Goal: Task Accomplishment & Management: Manage account settings

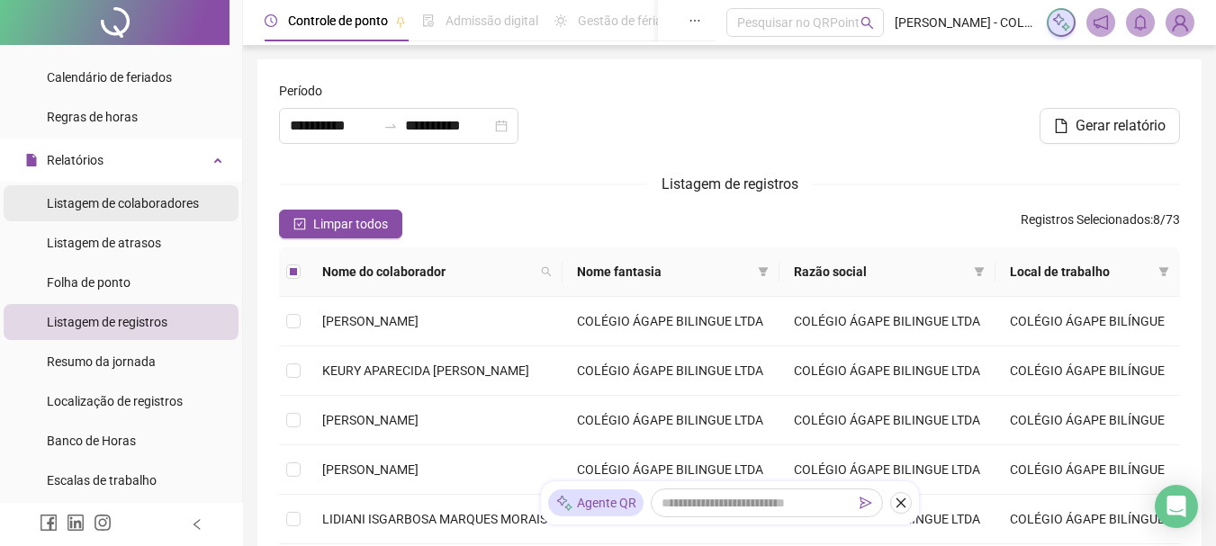
click at [121, 204] on span "Listagem de colaboradores" at bounding box center [123, 203] width 152 height 14
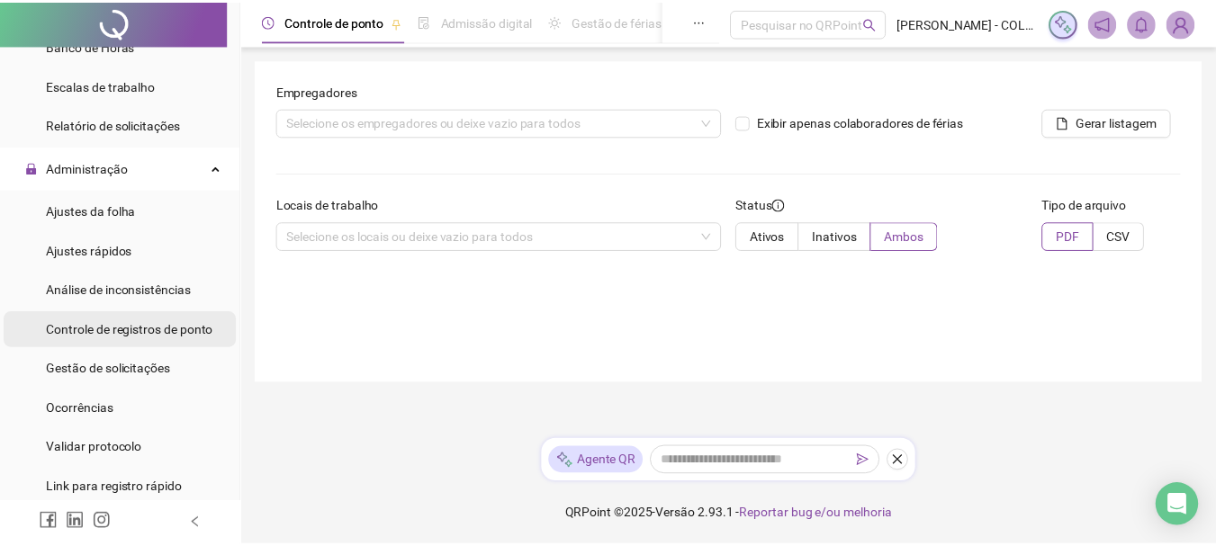
scroll to position [720, 0]
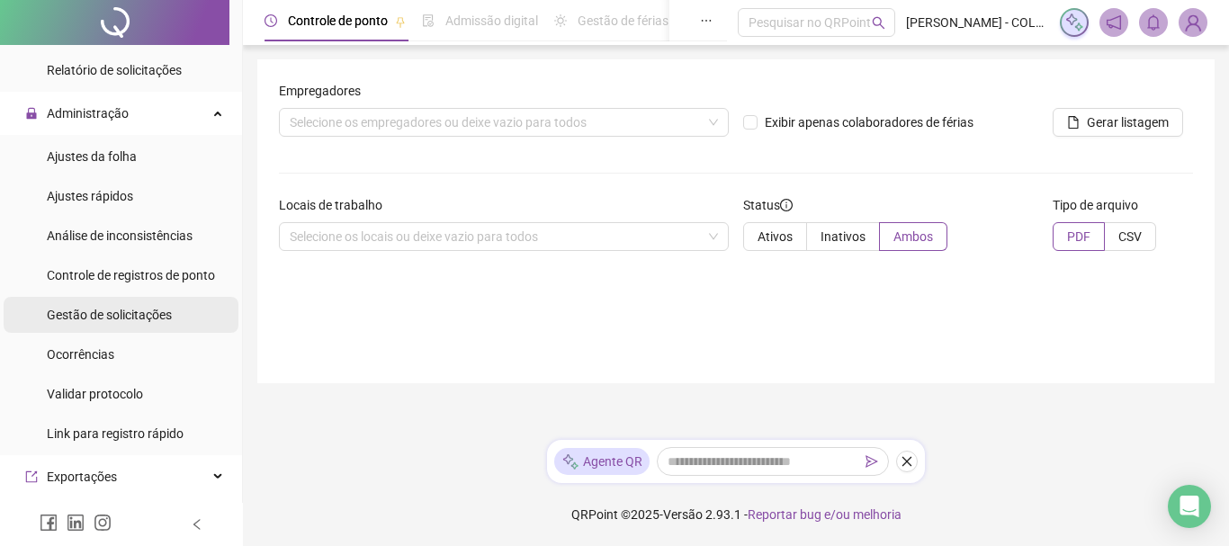
click at [112, 319] on span "Gestão de solicitações" at bounding box center [109, 315] width 125 height 14
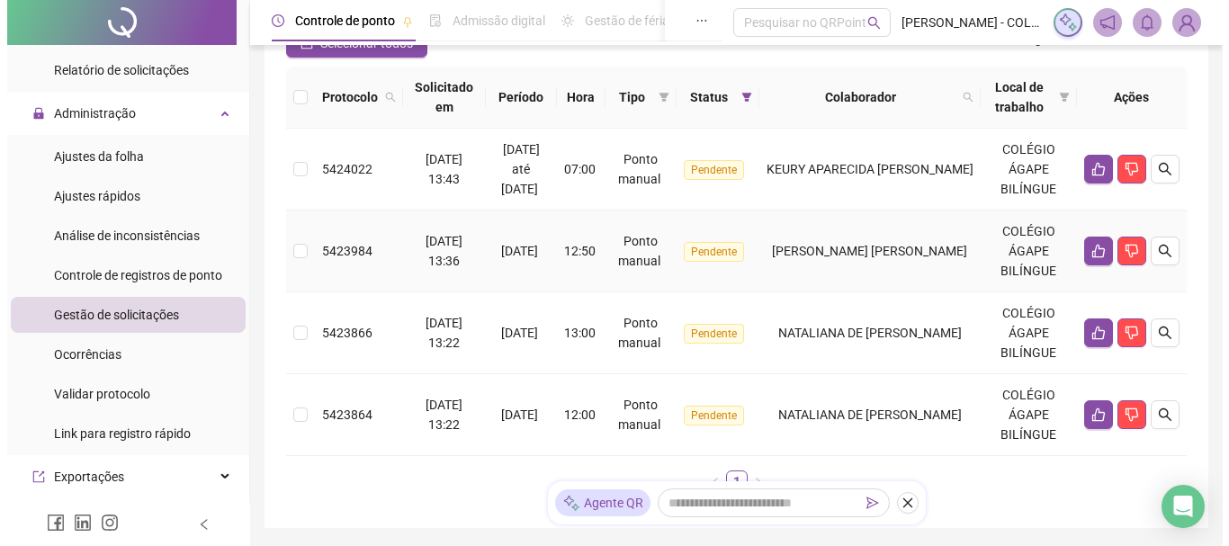
scroll to position [270, 0]
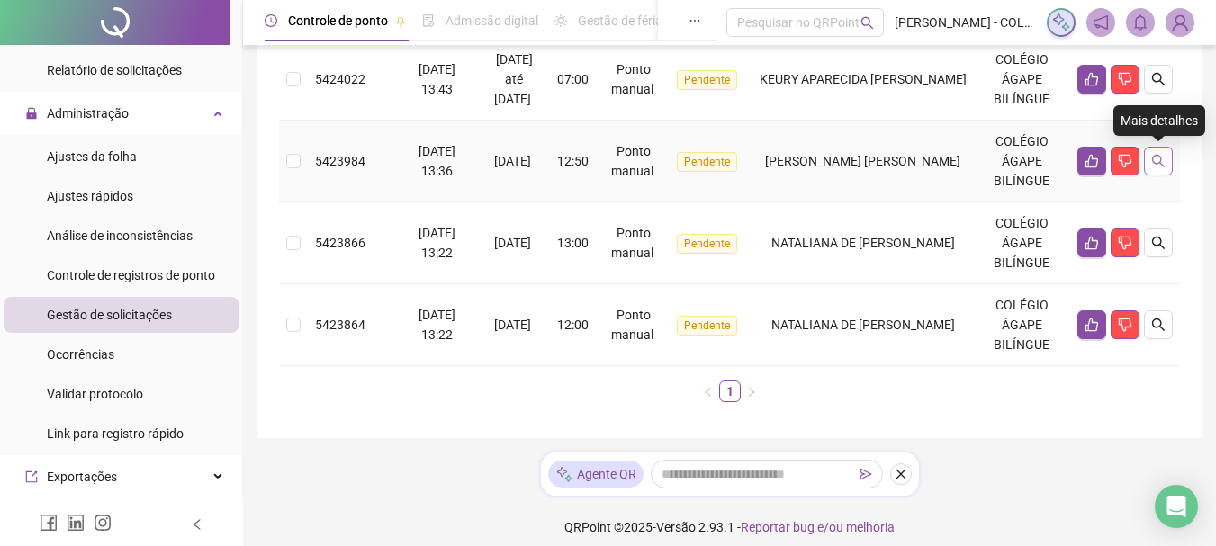
click at [1155, 161] on icon "search" at bounding box center [1158, 161] width 14 height 14
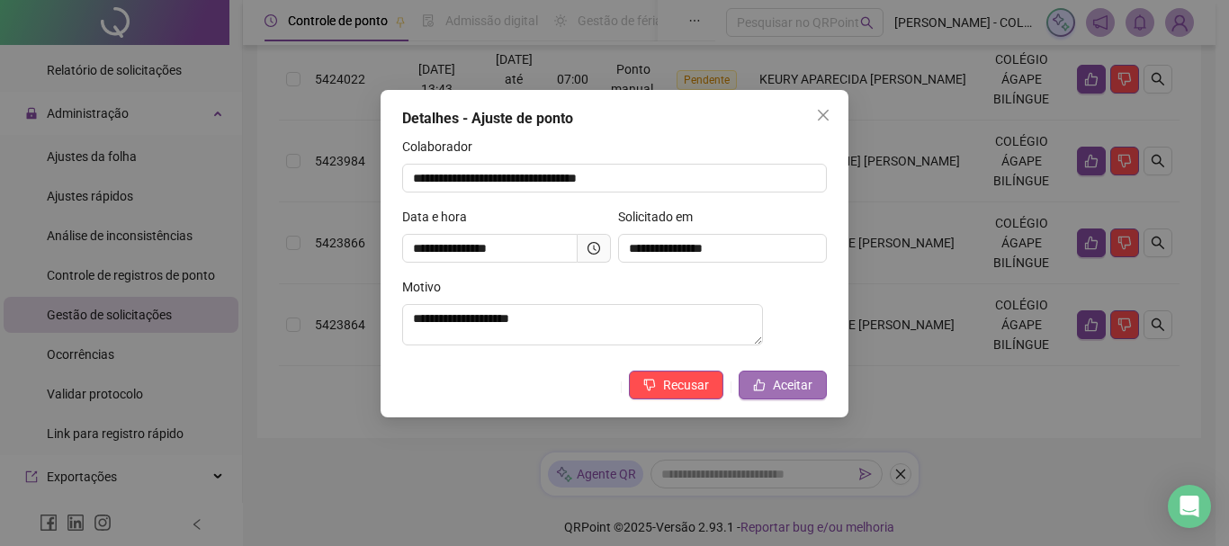
click at [801, 387] on span "Aceitar" at bounding box center [793, 385] width 40 height 20
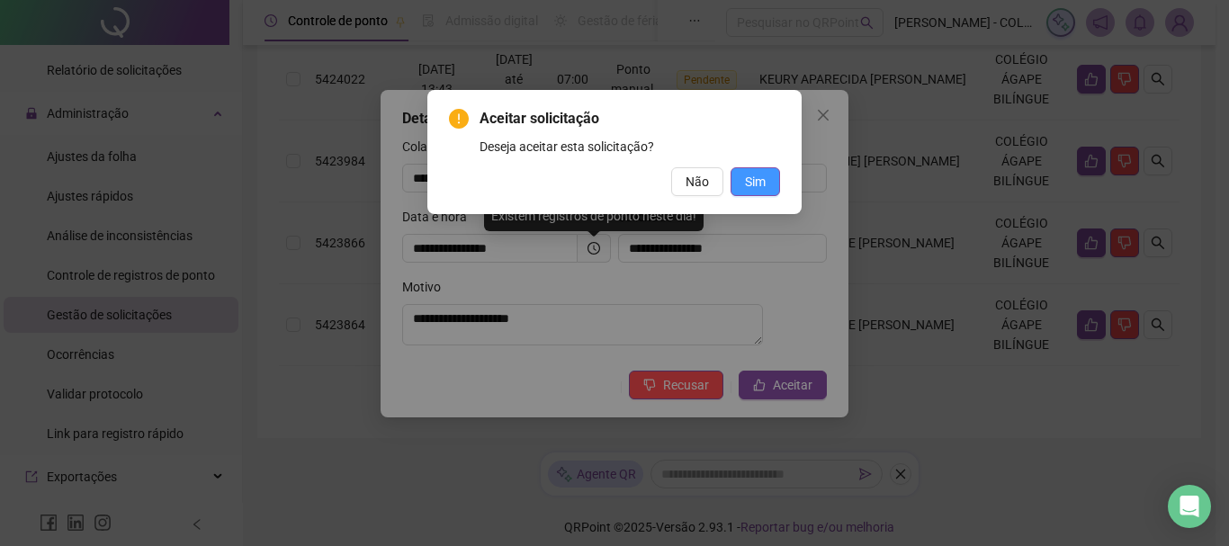
click at [754, 174] on span "Sim" at bounding box center [755, 182] width 21 height 20
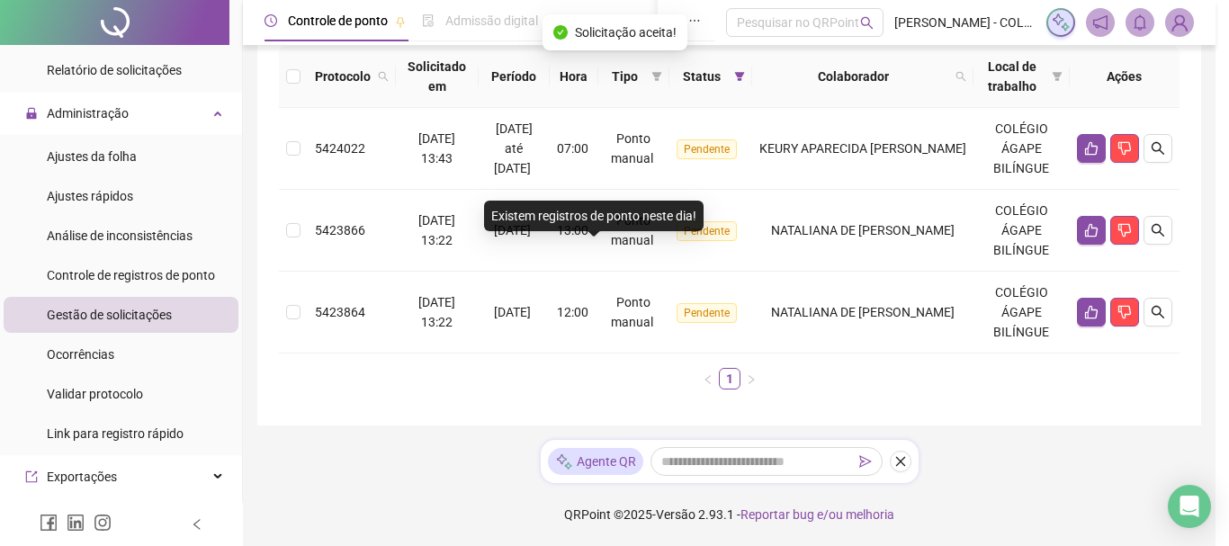
scroll to position [201, 0]
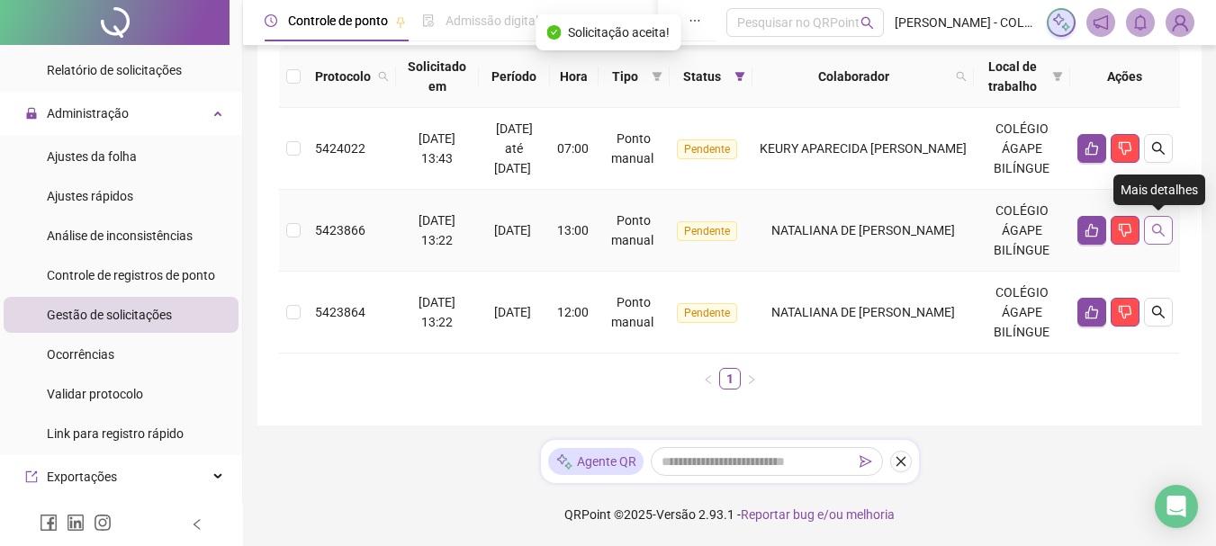
click at [1162, 233] on icon "search" at bounding box center [1158, 230] width 14 height 14
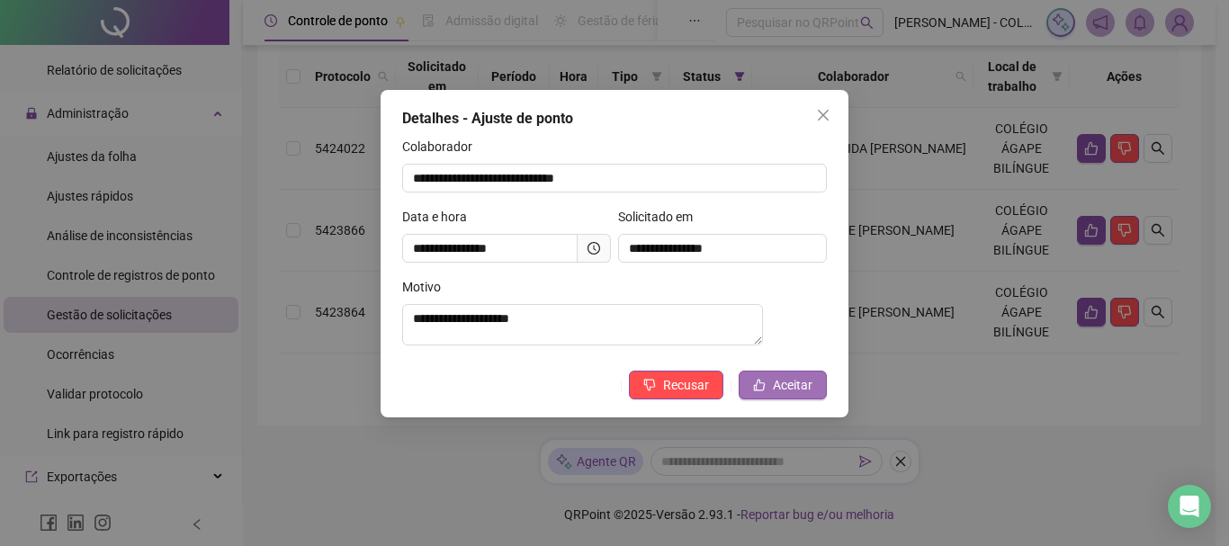
click at [789, 392] on span "Aceitar" at bounding box center [793, 385] width 40 height 20
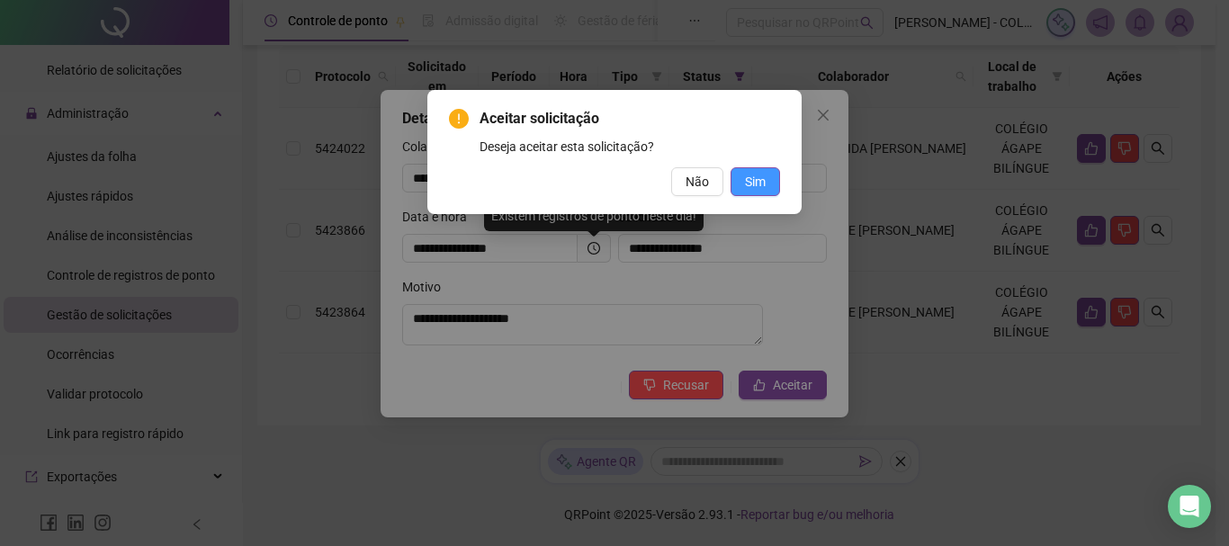
click at [742, 177] on button "Sim" at bounding box center [755, 181] width 49 height 29
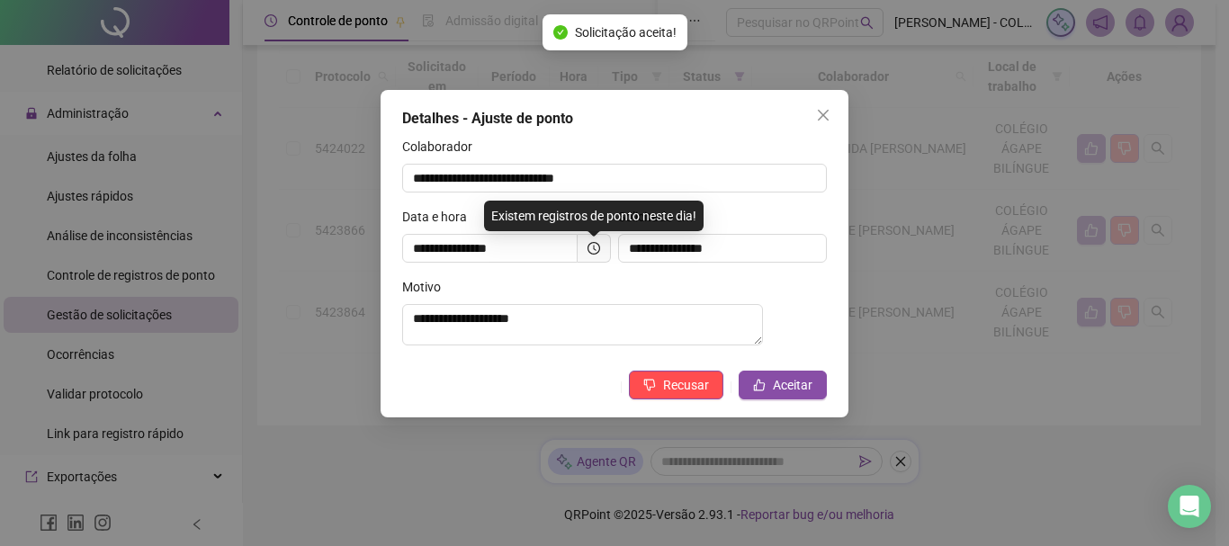
scroll to position [119, 0]
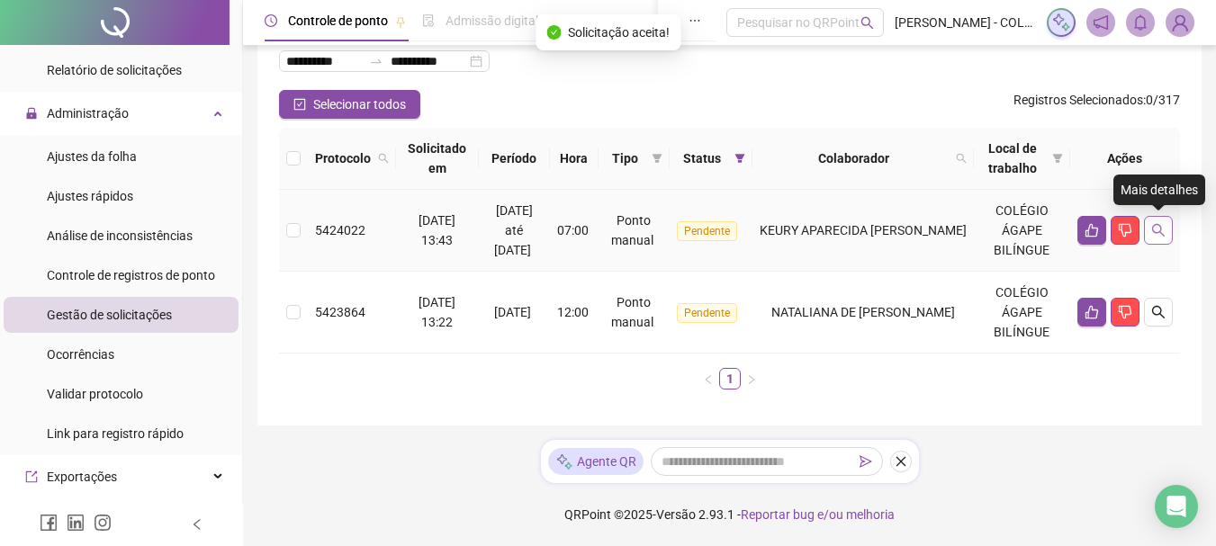
click at [1156, 224] on icon "search" at bounding box center [1158, 230] width 13 height 13
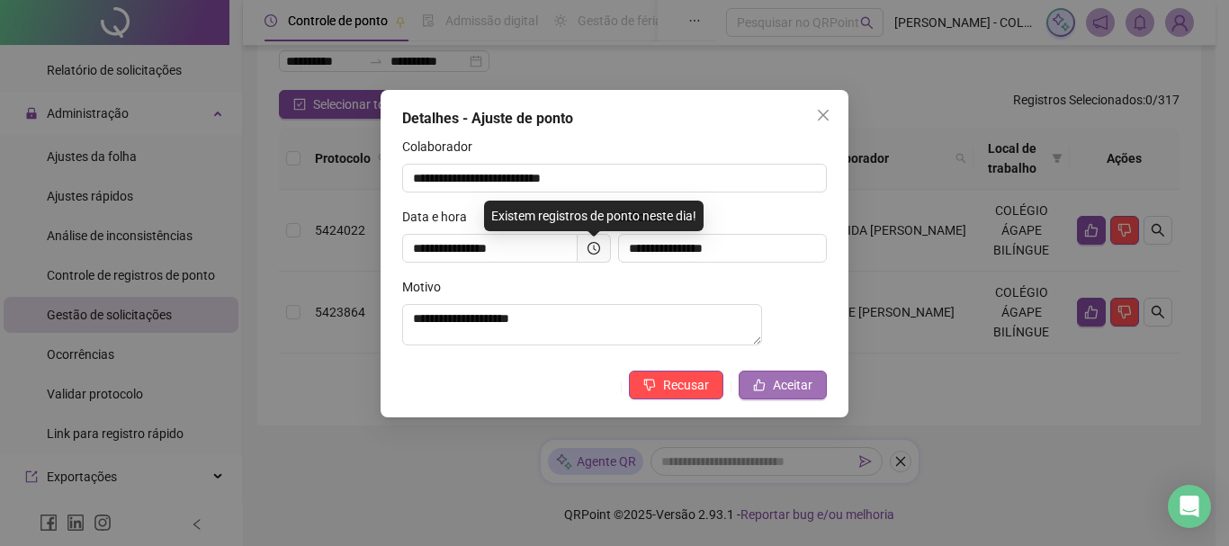
click at [791, 390] on span "Aceitar" at bounding box center [793, 385] width 40 height 20
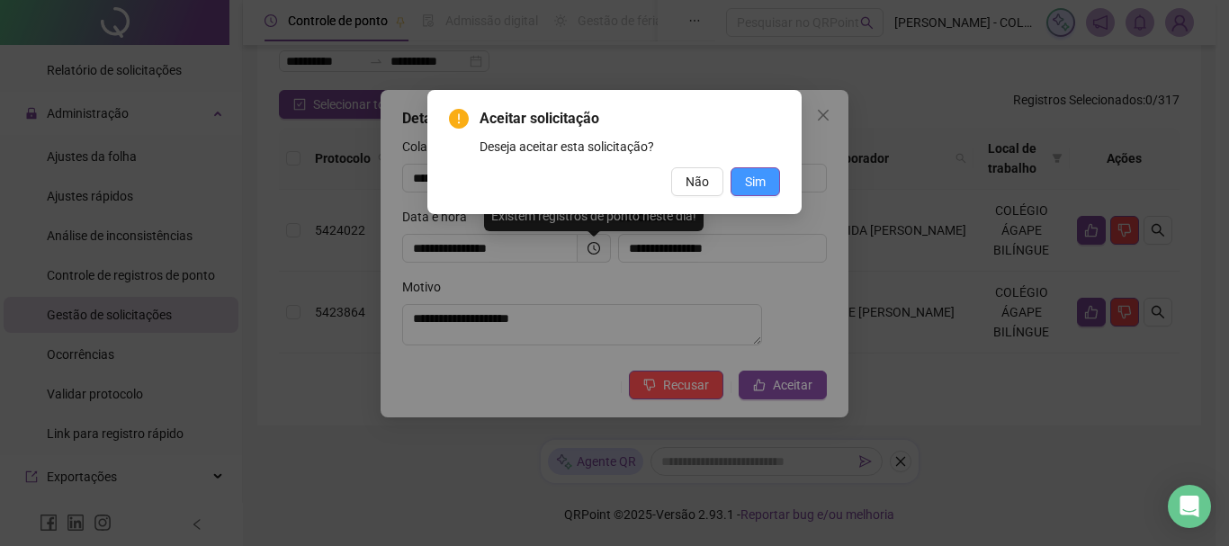
click at [763, 167] on button "Sim" at bounding box center [755, 181] width 49 height 29
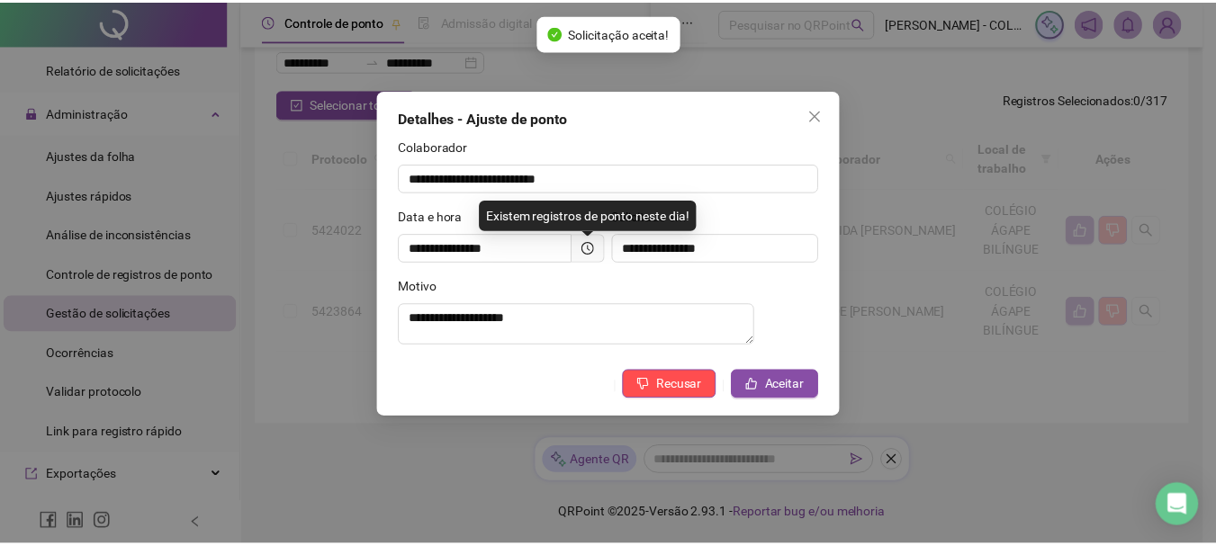
scroll to position [37, 0]
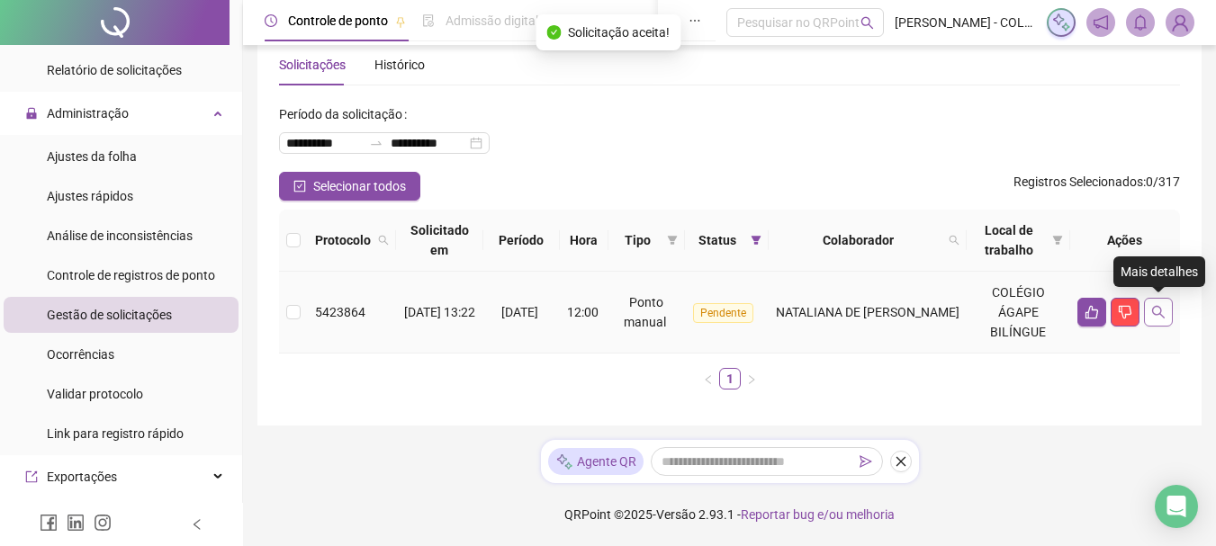
click at [1164, 308] on icon "search" at bounding box center [1158, 312] width 14 height 14
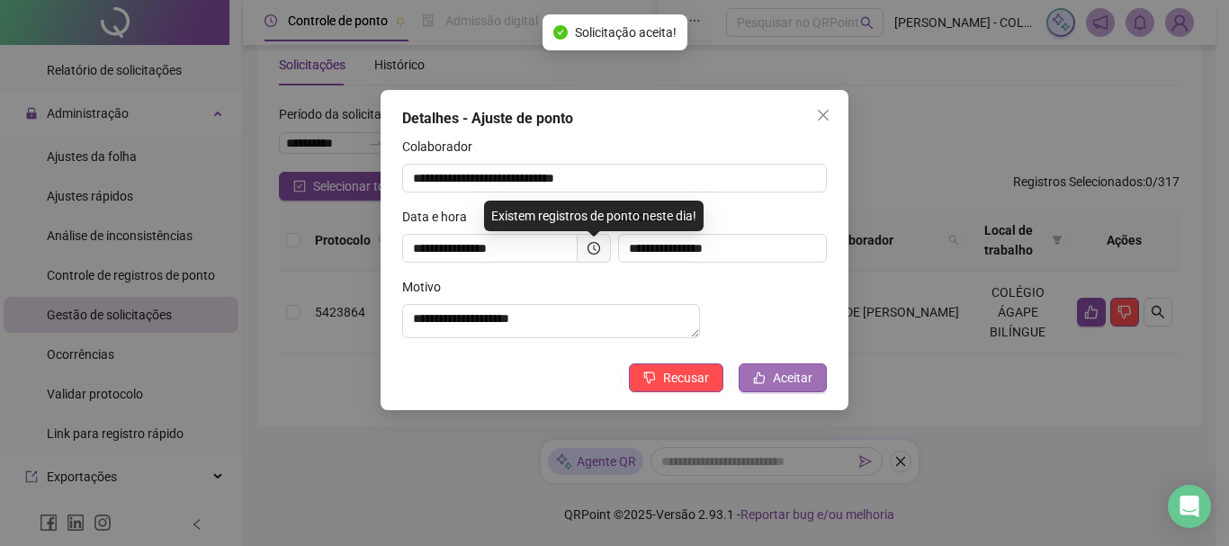
click at [791, 383] on span "Aceitar" at bounding box center [793, 378] width 40 height 20
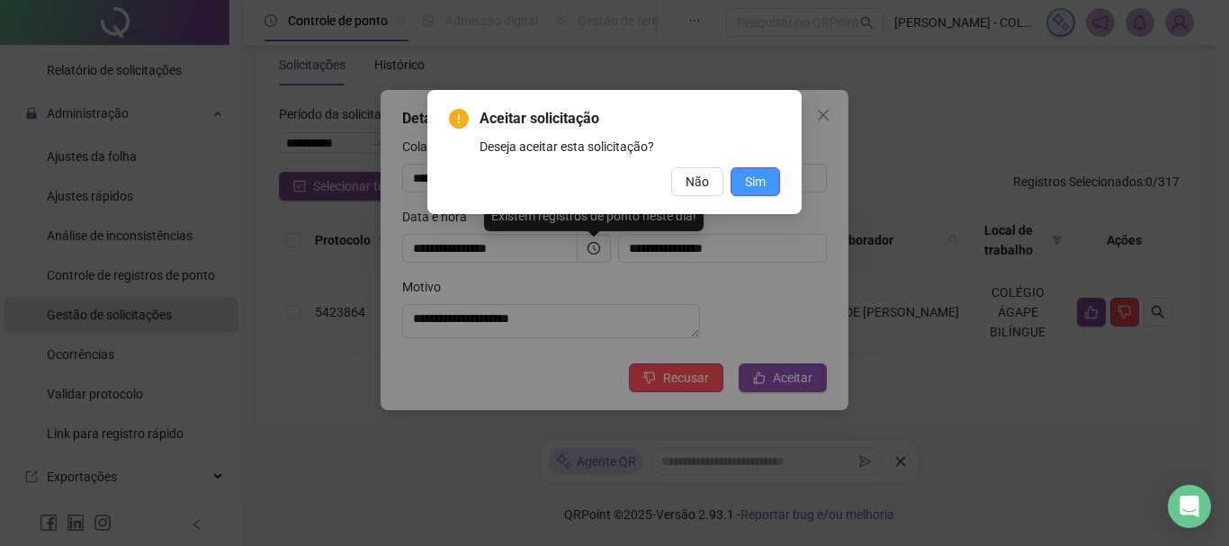
click at [749, 180] on span "Sim" at bounding box center [755, 182] width 21 height 20
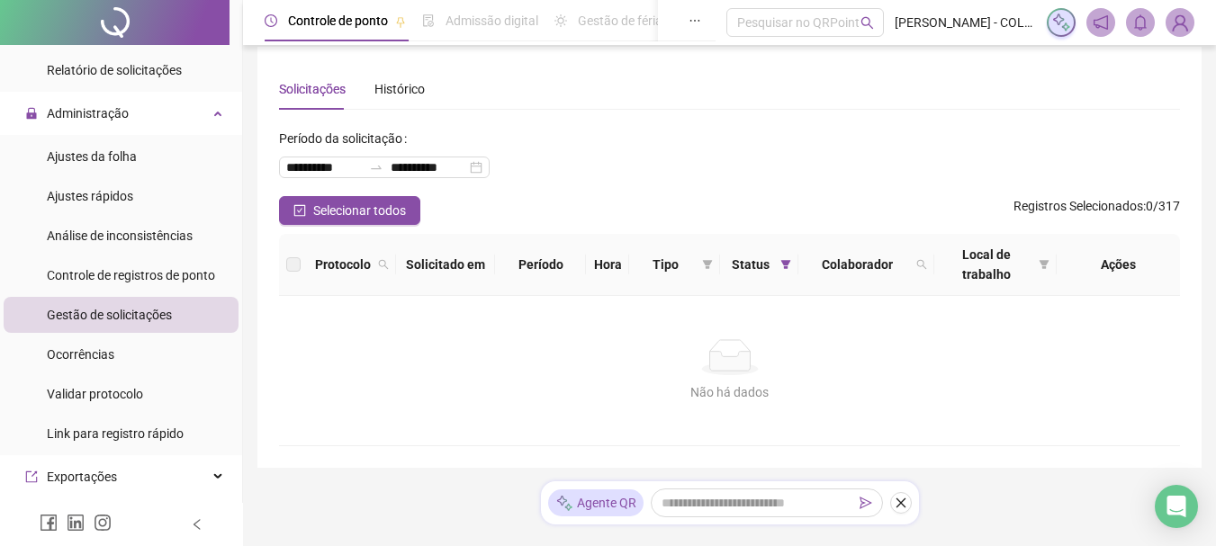
scroll to position [0, 0]
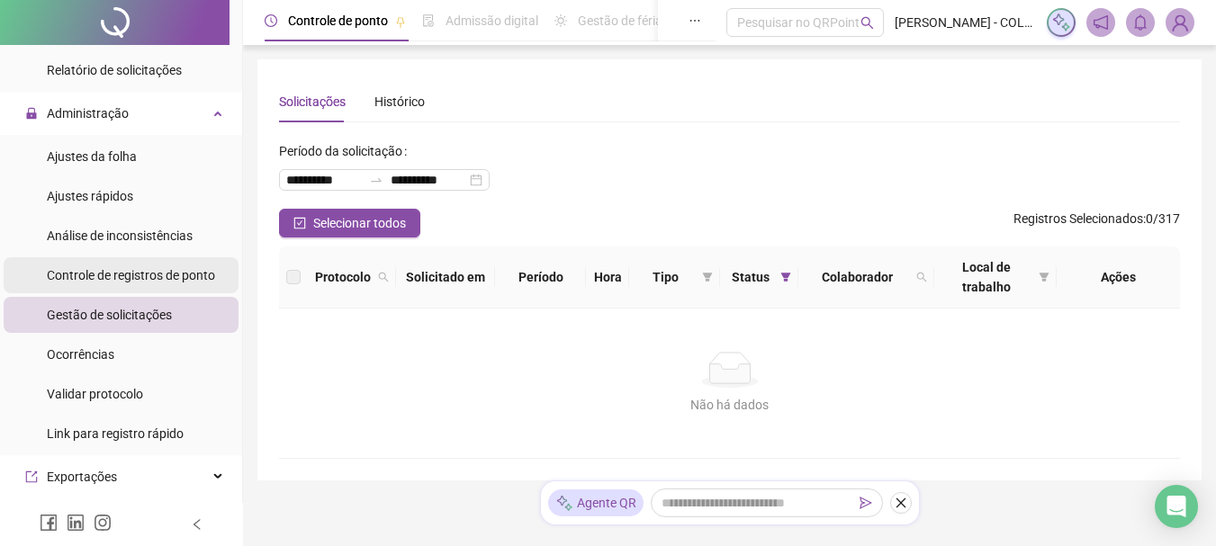
click at [91, 282] on span "Controle de registros de ponto" at bounding box center [131, 275] width 168 height 14
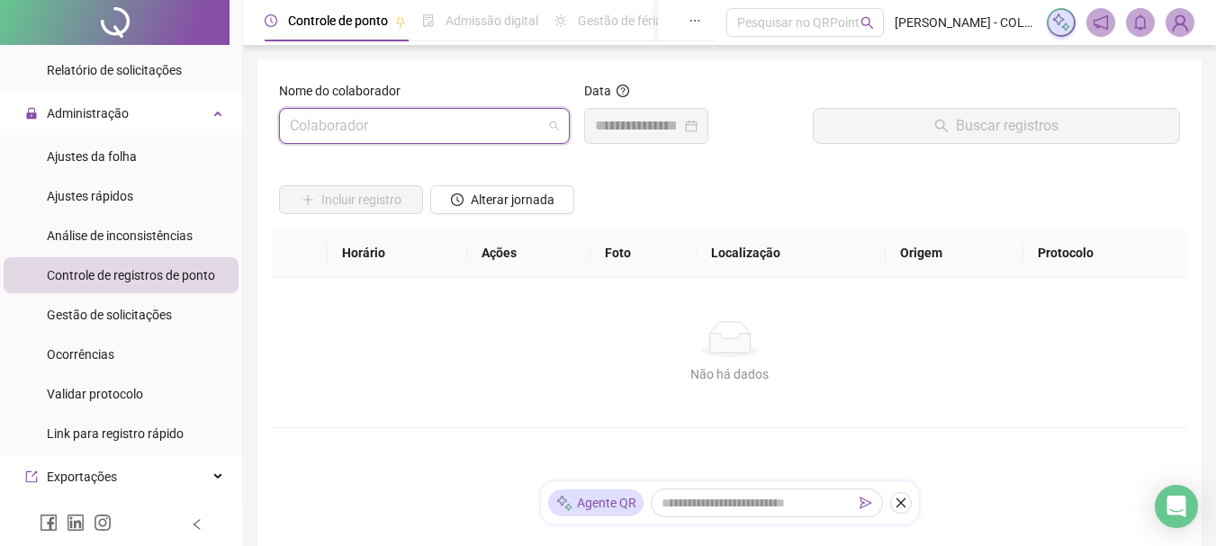
click at [398, 128] on input "search" at bounding box center [416, 126] width 253 height 34
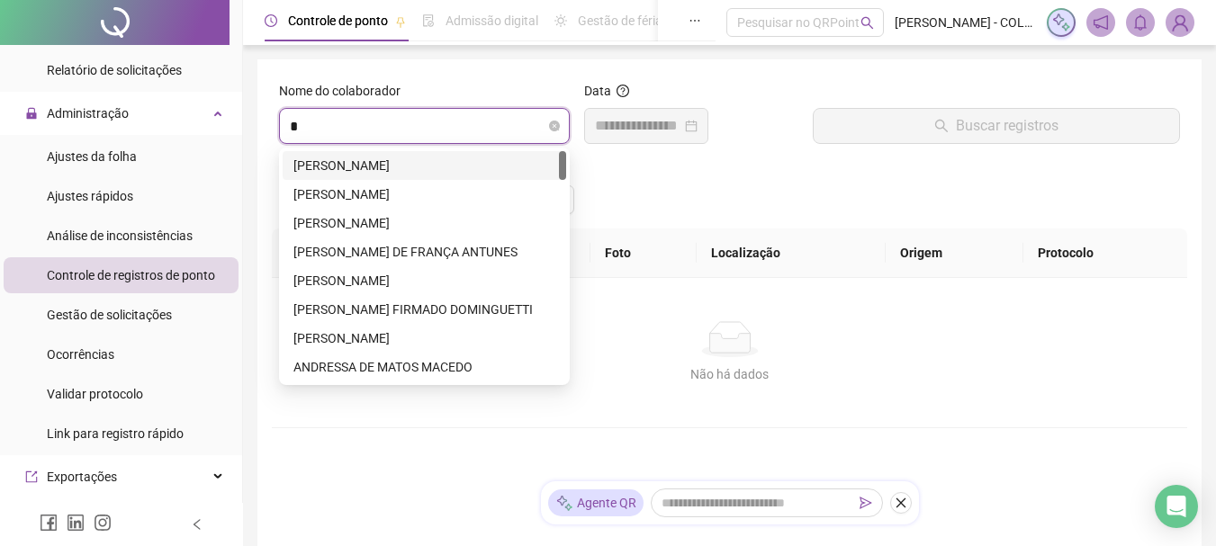
type input "**"
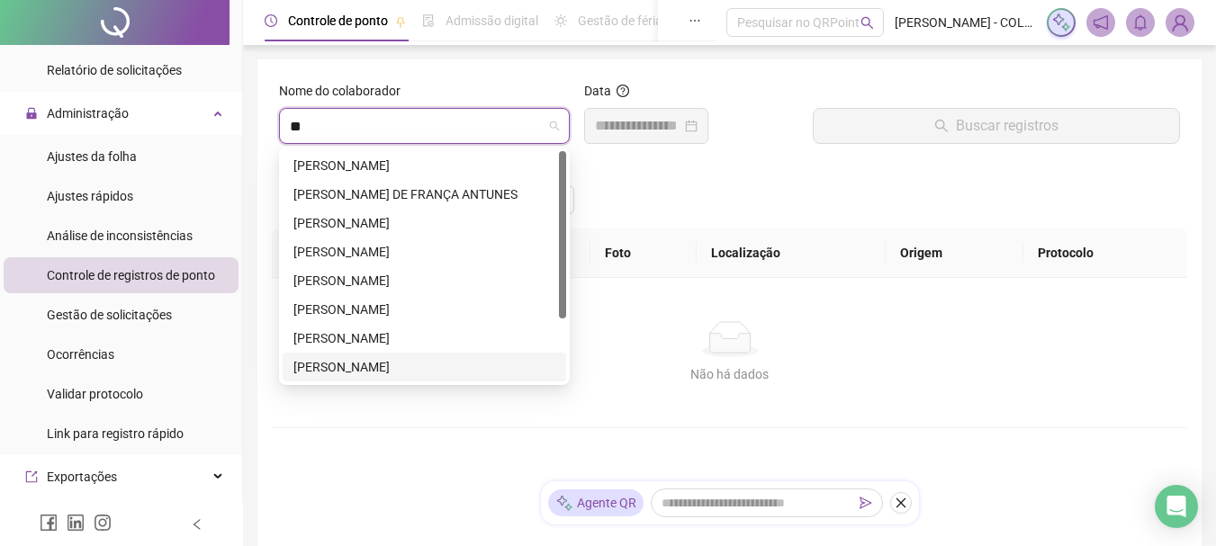
click at [379, 372] on div "[PERSON_NAME]" at bounding box center [424, 367] width 262 height 20
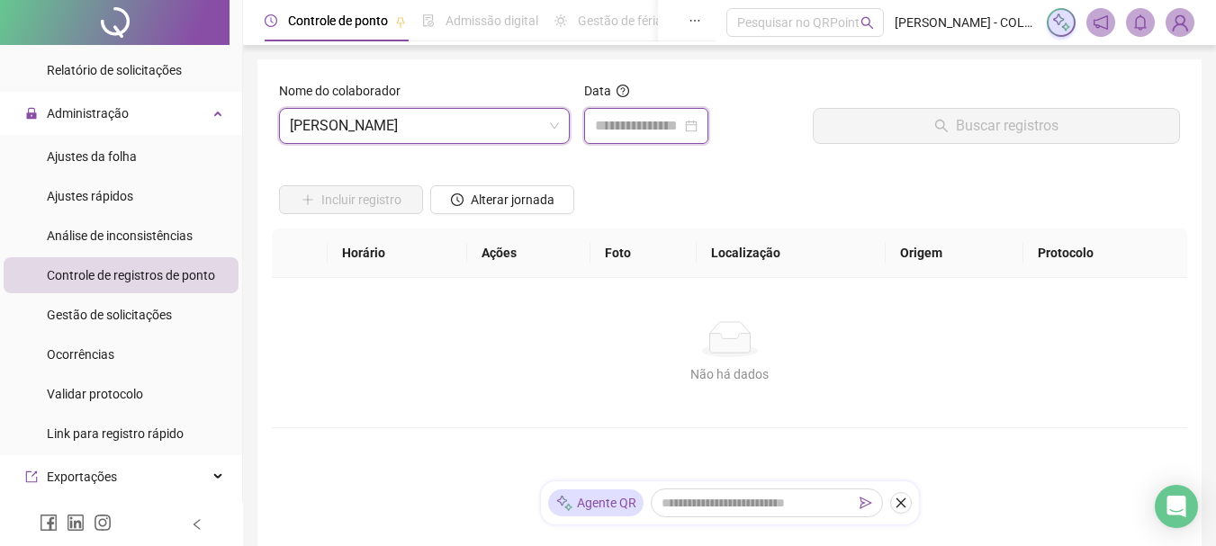
click at [620, 131] on input at bounding box center [638, 126] width 86 height 22
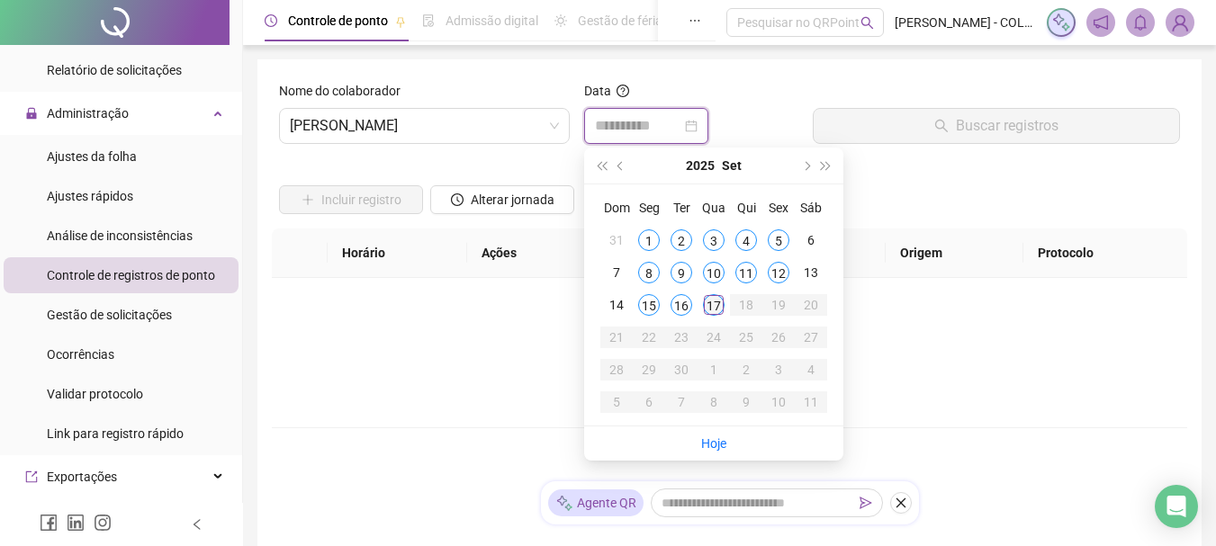
type input "**********"
click at [716, 307] on div "17" at bounding box center [714, 305] width 22 height 22
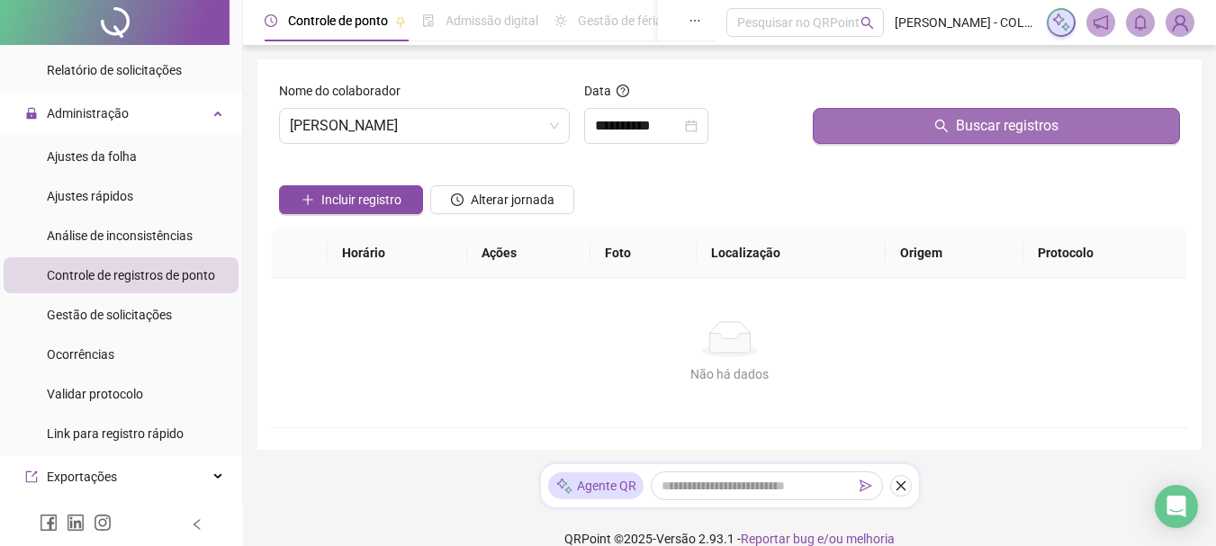
click at [832, 110] on button "Buscar registros" at bounding box center [995, 126] width 367 height 36
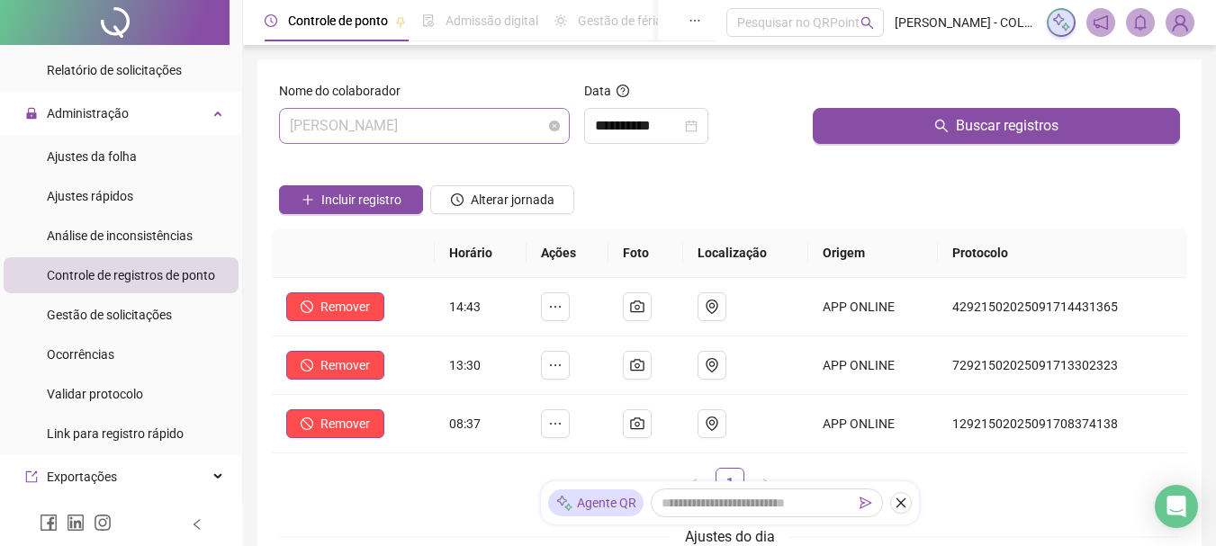
scroll to position [1584, 0]
click at [529, 129] on span "[PERSON_NAME]" at bounding box center [424, 126] width 269 height 34
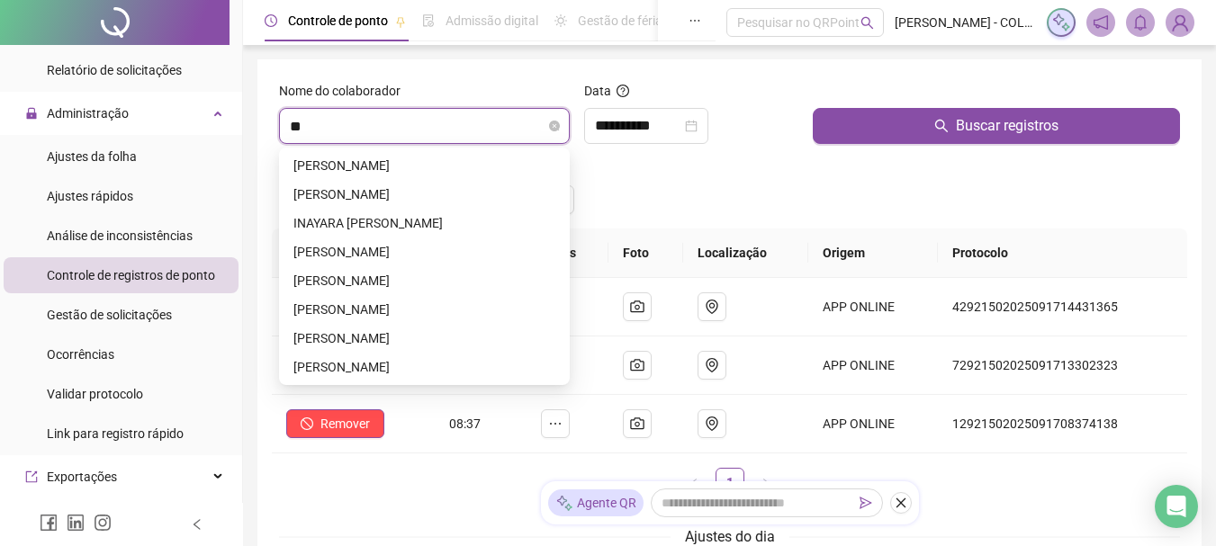
type input "***"
click at [426, 335] on div "[PERSON_NAME]" at bounding box center [424, 338] width 262 height 20
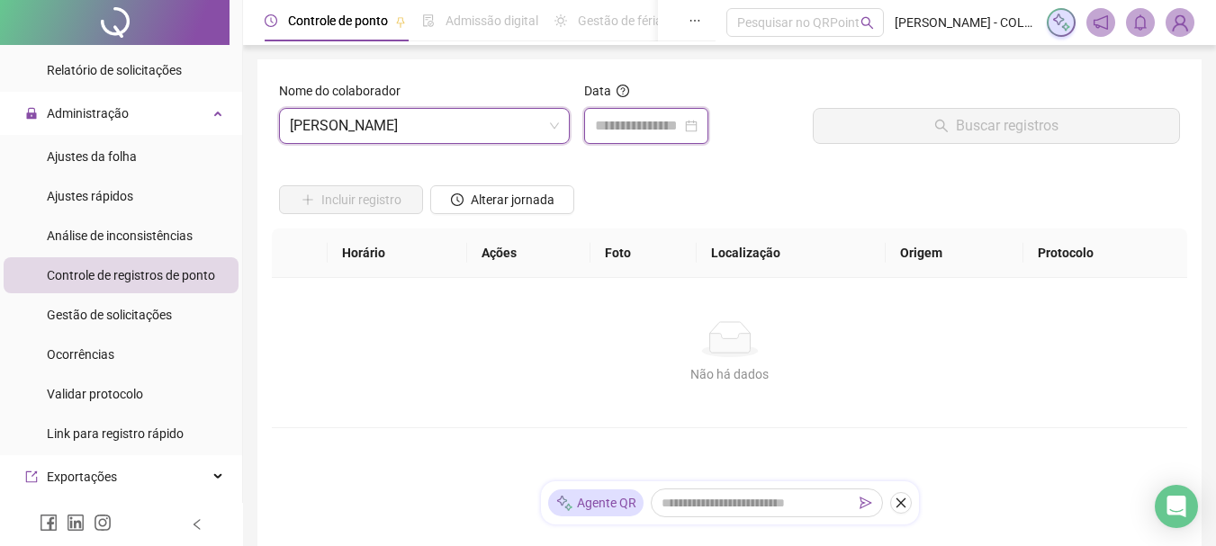
click at [618, 134] on input at bounding box center [638, 126] width 86 height 22
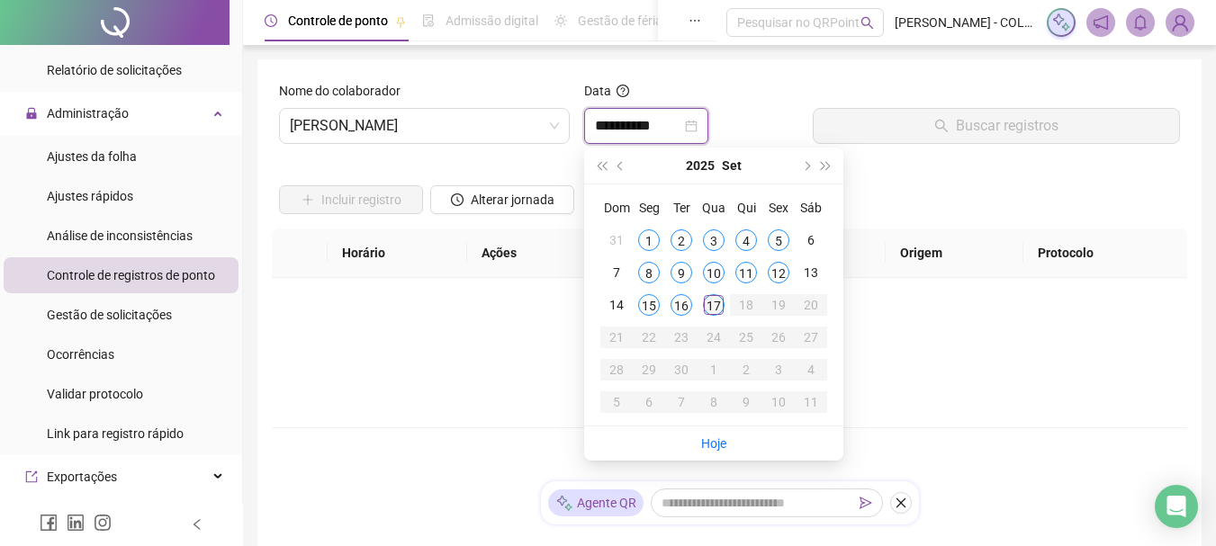
type input "**********"
drag, startPoint x: 716, startPoint y: 305, endPoint x: 733, endPoint y: 262, distance: 46.4
click at [714, 305] on div "17" at bounding box center [714, 305] width 22 height 22
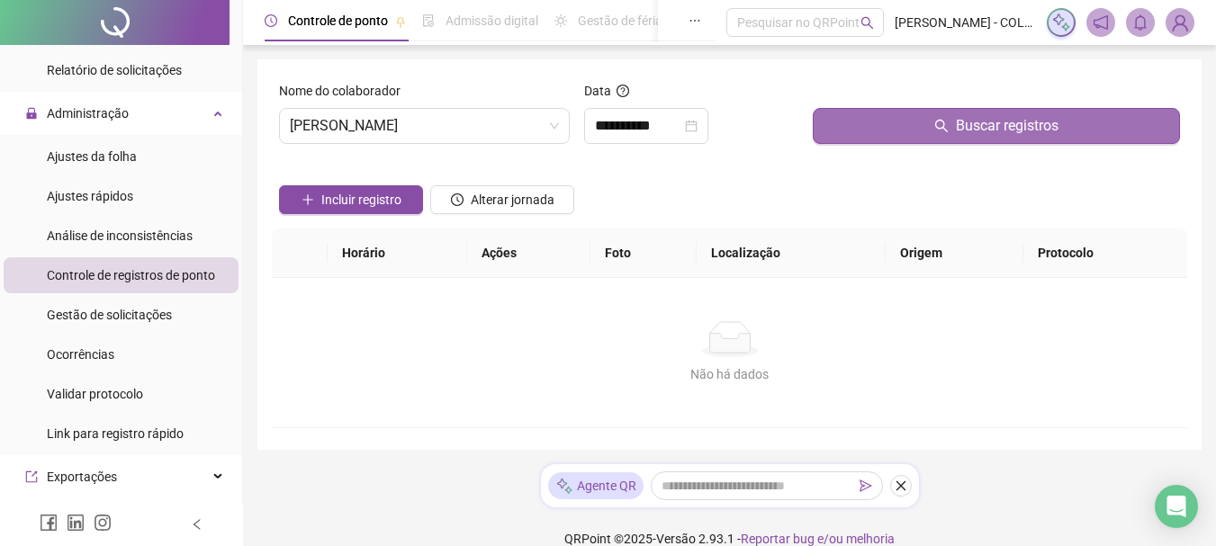
click at [846, 120] on button "Buscar registros" at bounding box center [995, 126] width 367 height 36
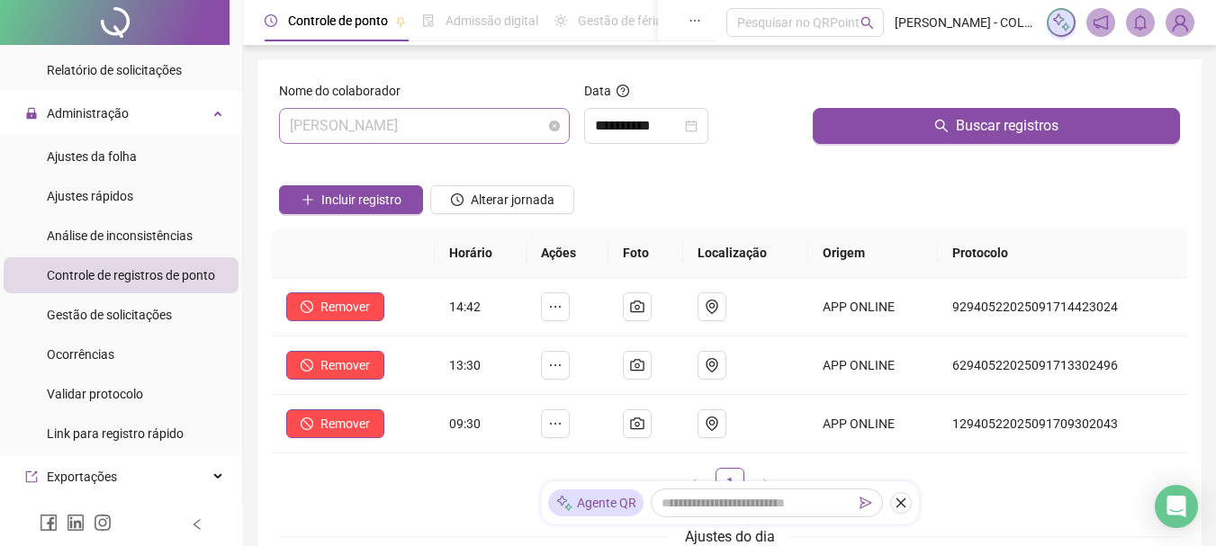
scroll to position [1641, 0]
click at [525, 129] on span "[PERSON_NAME]" at bounding box center [424, 126] width 269 height 34
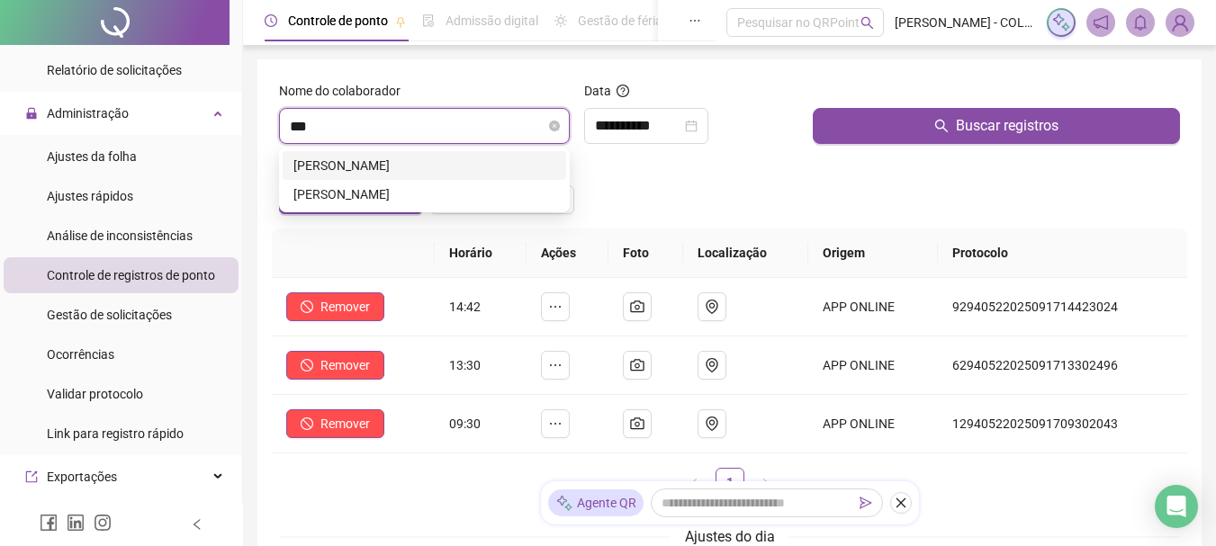
scroll to position [0, 0]
type input "****"
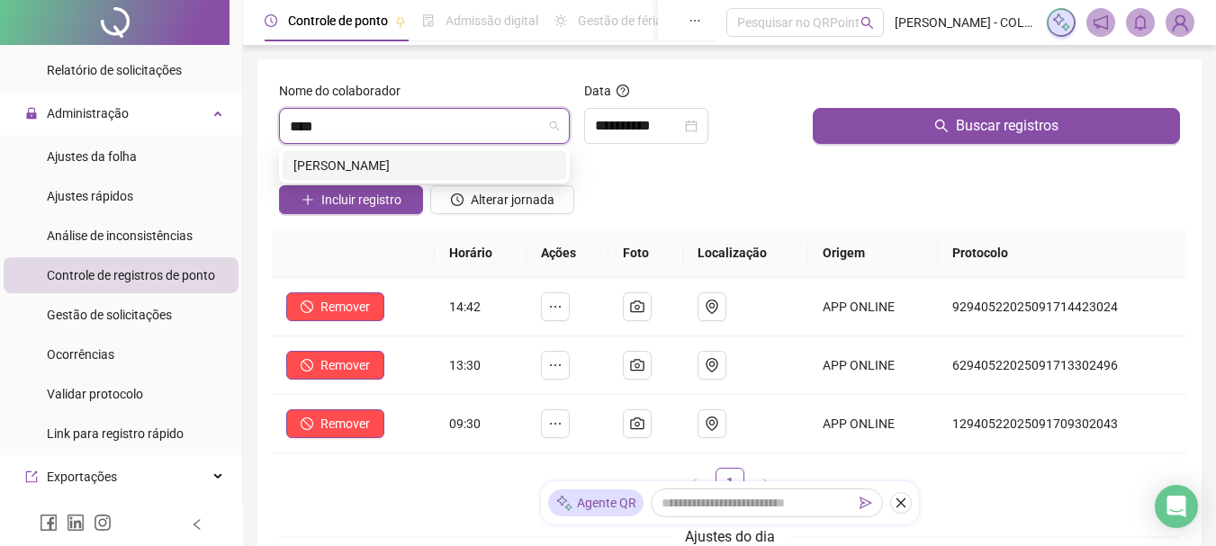
click at [416, 171] on div "[PERSON_NAME]" at bounding box center [424, 166] width 262 height 20
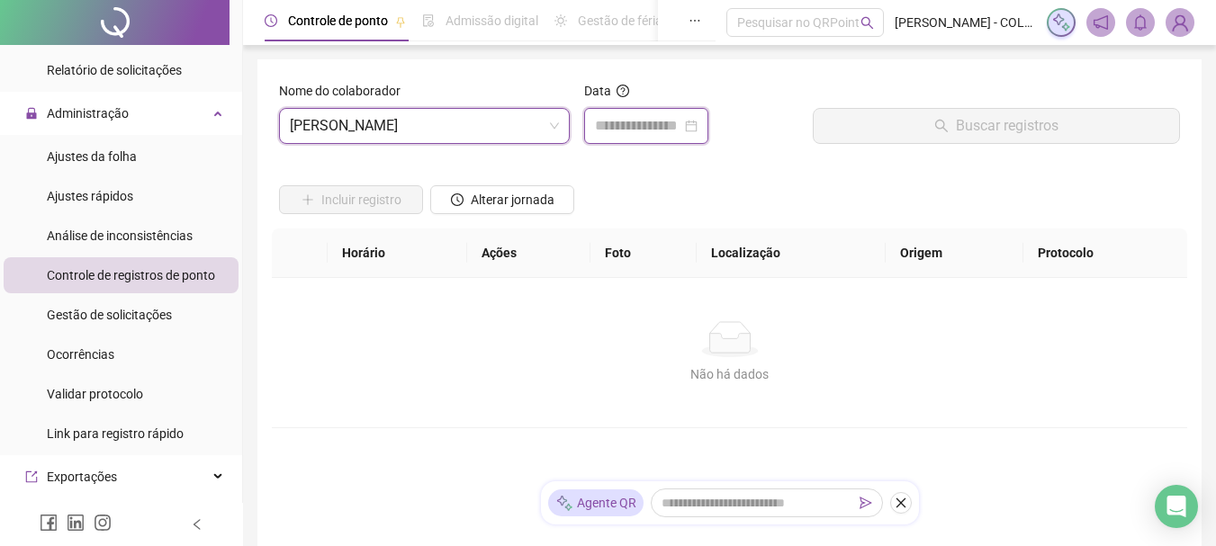
click at [662, 122] on input at bounding box center [638, 126] width 86 height 22
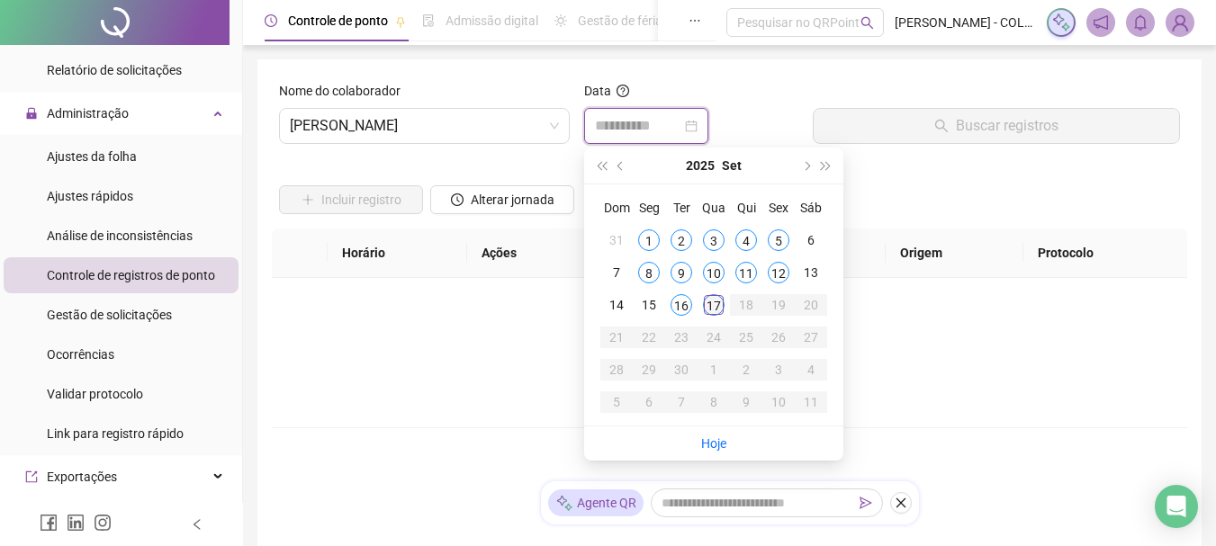
type input "**********"
click at [718, 305] on div "17" at bounding box center [714, 305] width 22 height 22
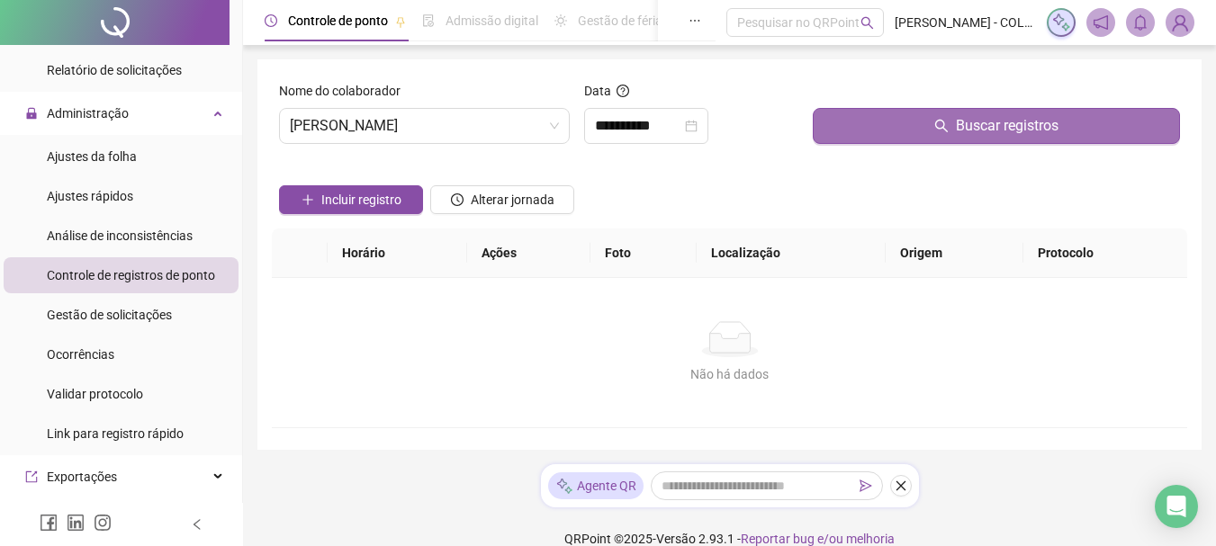
click at [842, 115] on button "Buscar registros" at bounding box center [995, 126] width 367 height 36
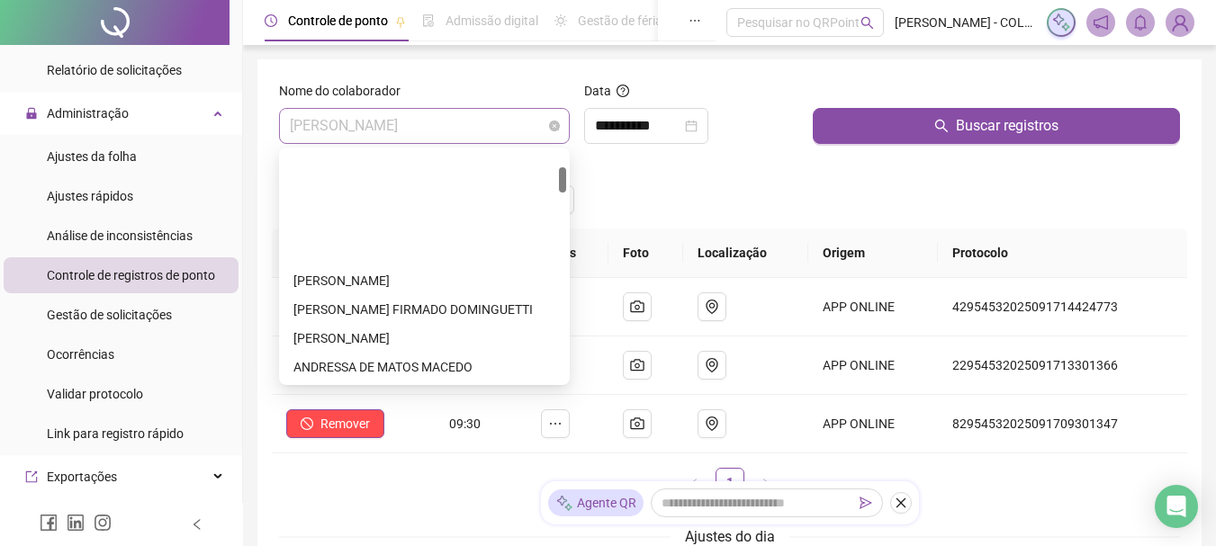
scroll to position [144, 0]
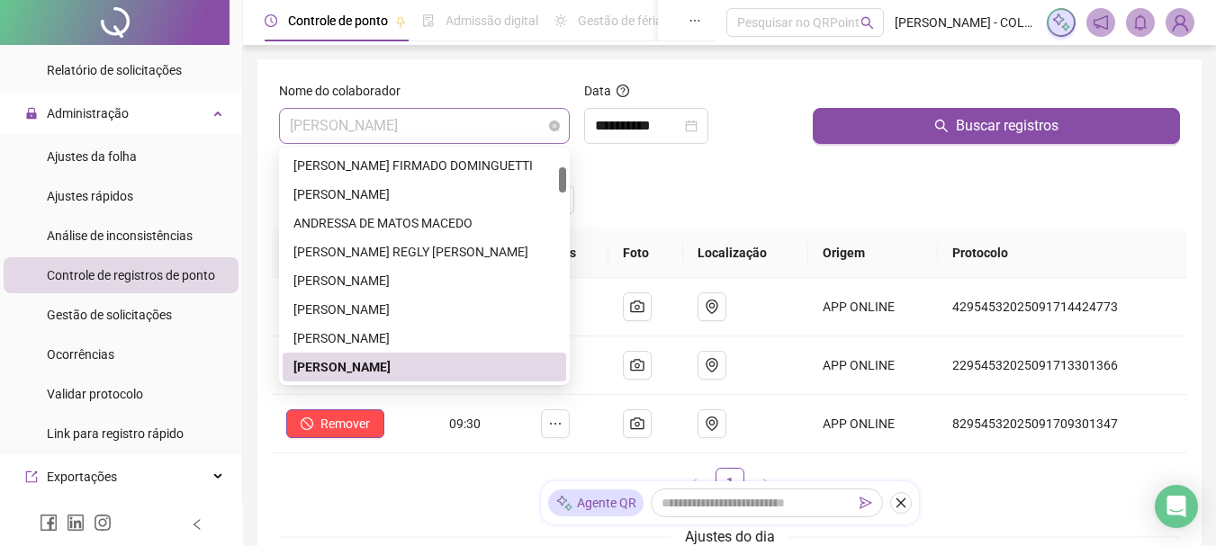
click at [541, 123] on span "[PERSON_NAME]" at bounding box center [424, 126] width 269 height 34
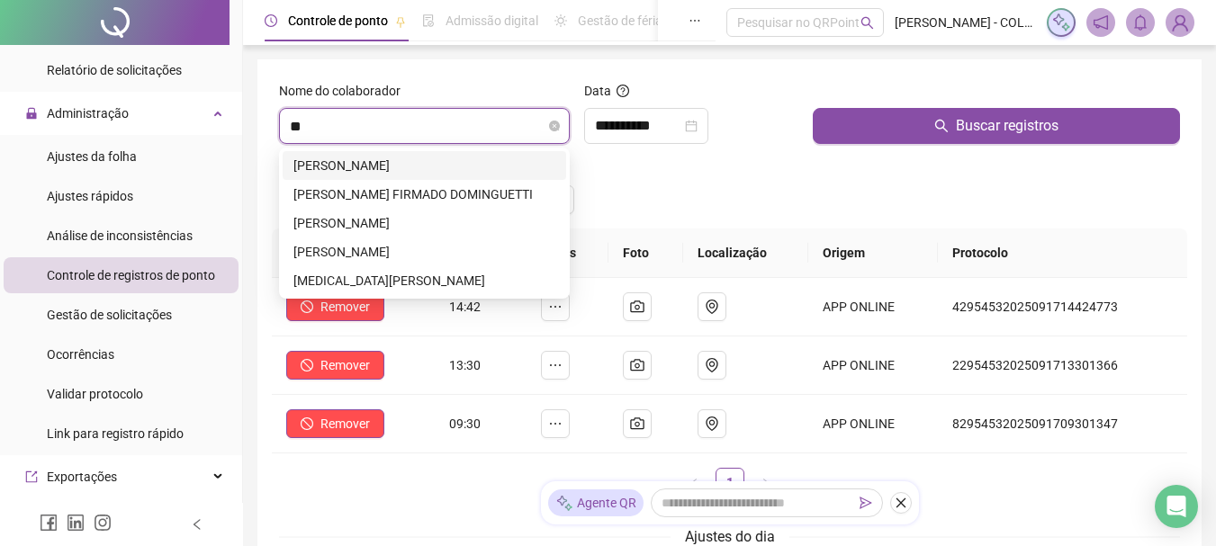
scroll to position [0, 0]
type input "***"
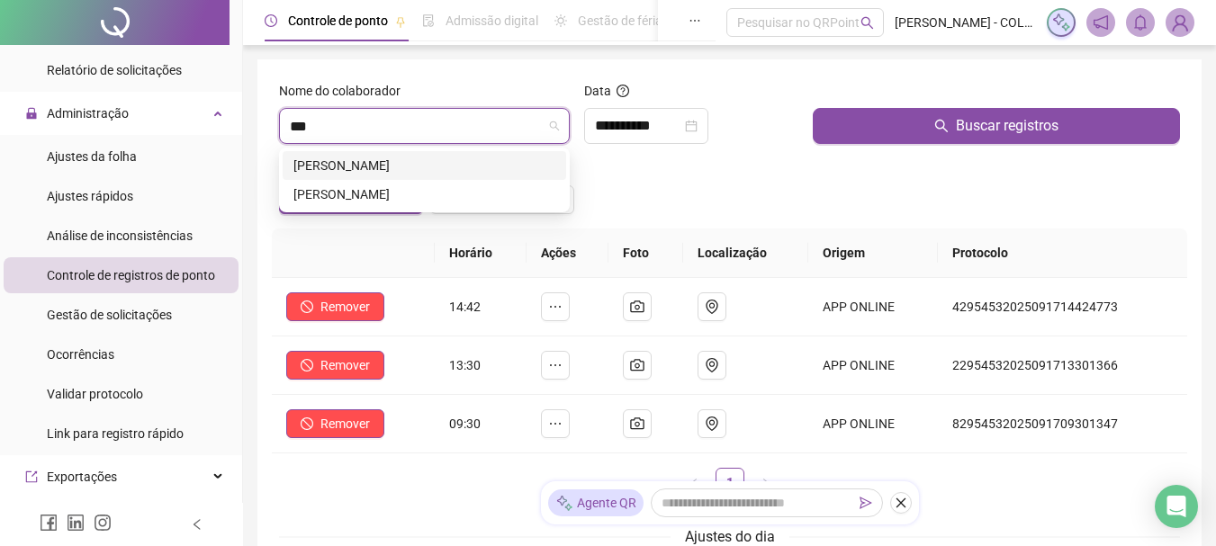
click at [398, 164] on div "[PERSON_NAME]" at bounding box center [424, 166] width 262 height 20
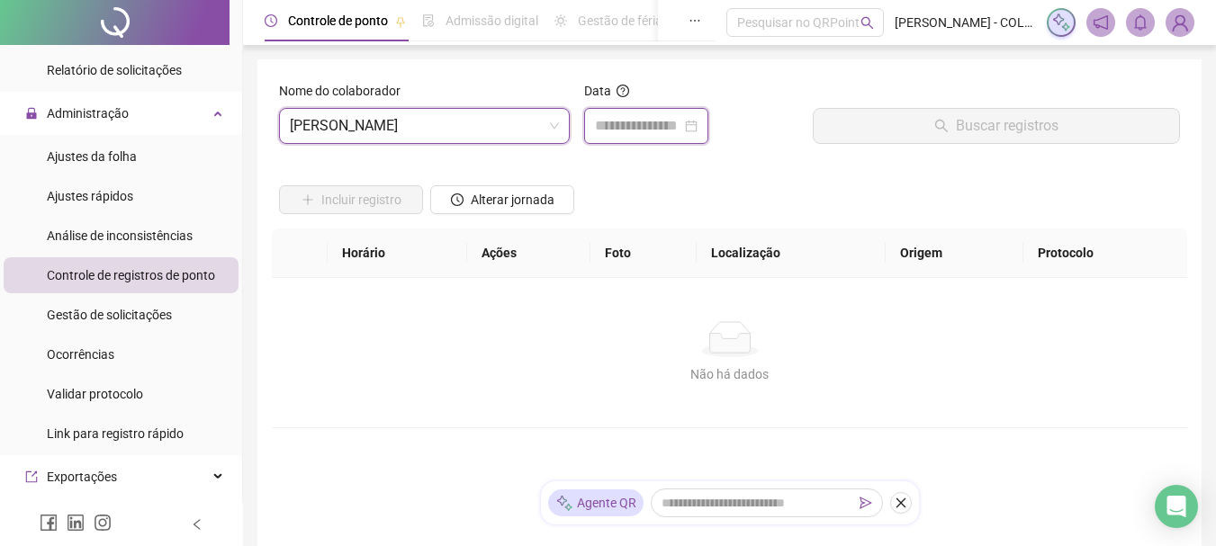
click at [649, 119] on input at bounding box center [638, 126] width 86 height 22
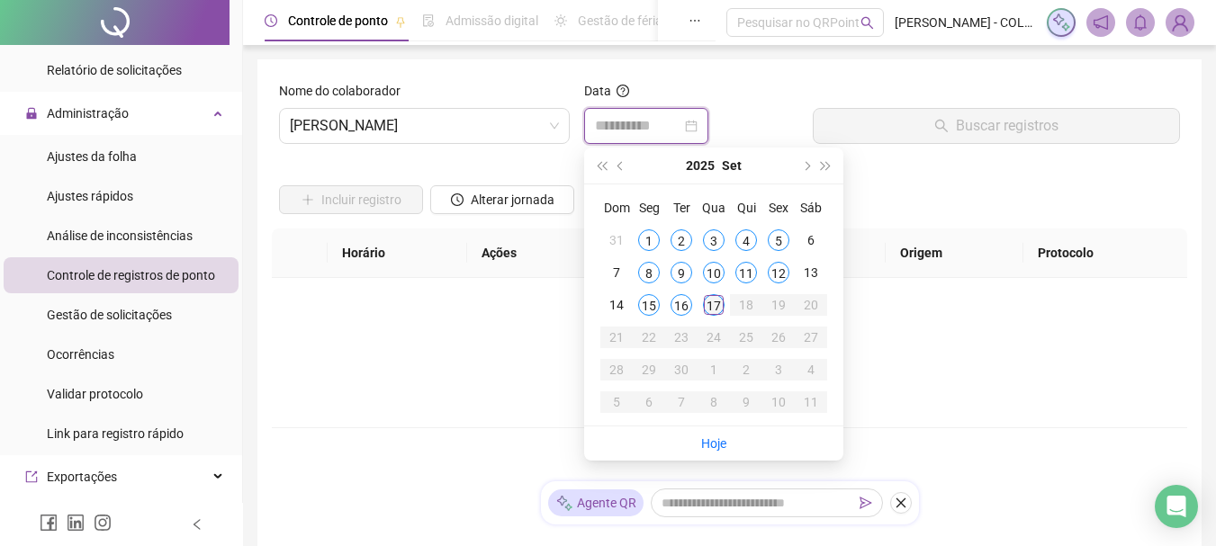
type input "**********"
drag, startPoint x: 713, startPoint y: 307, endPoint x: 772, endPoint y: 186, distance: 134.4
click at [711, 307] on div "17" at bounding box center [714, 305] width 22 height 22
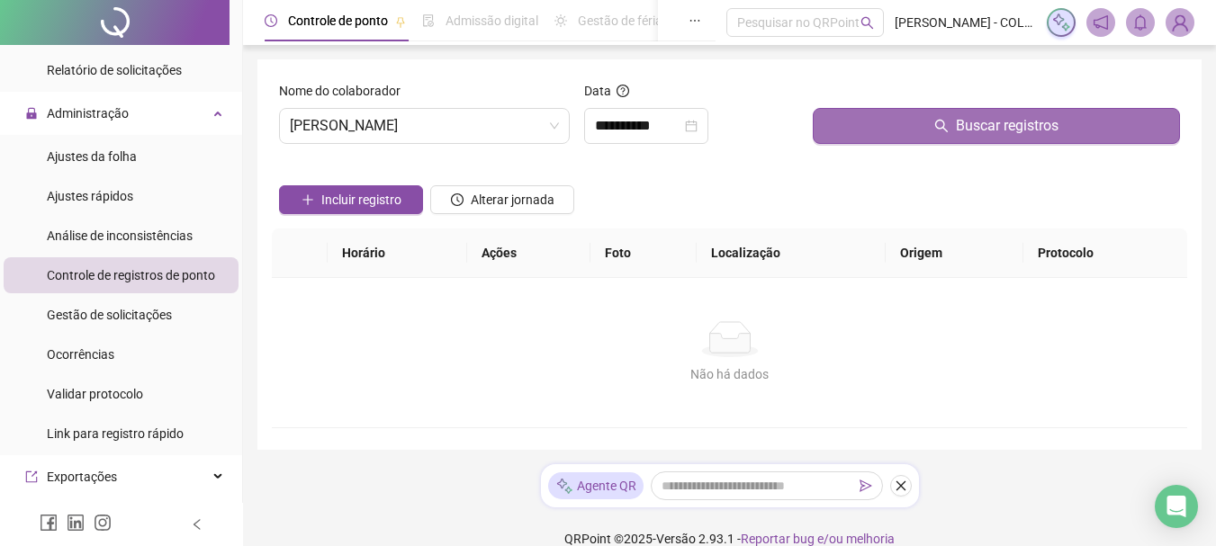
click at [830, 122] on button "Buscar registros" at bounding box center [995, 126] width 367 height 36
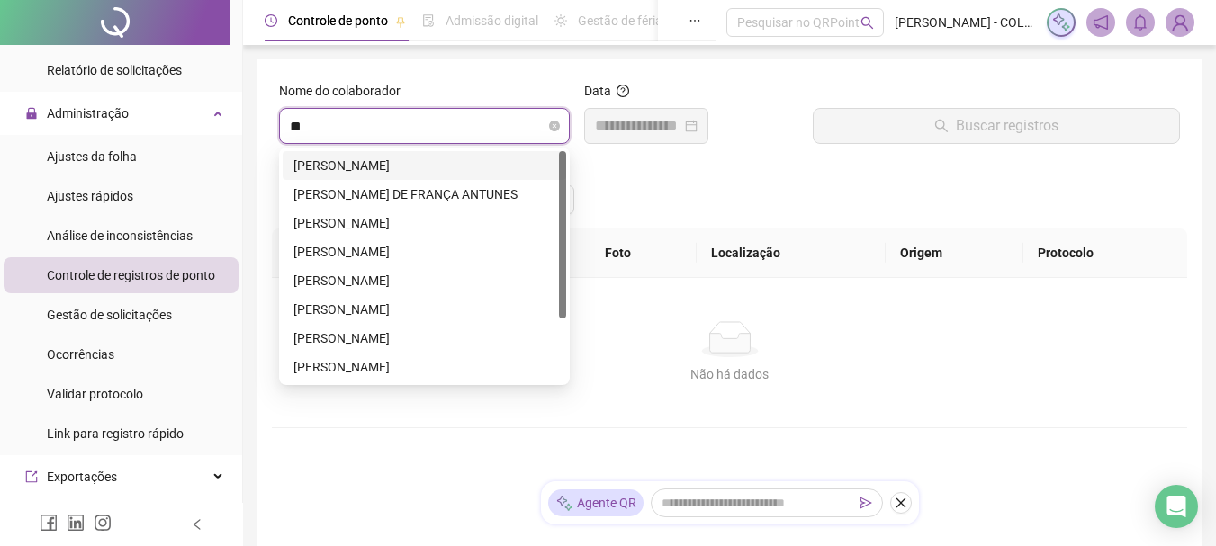
type input "***"
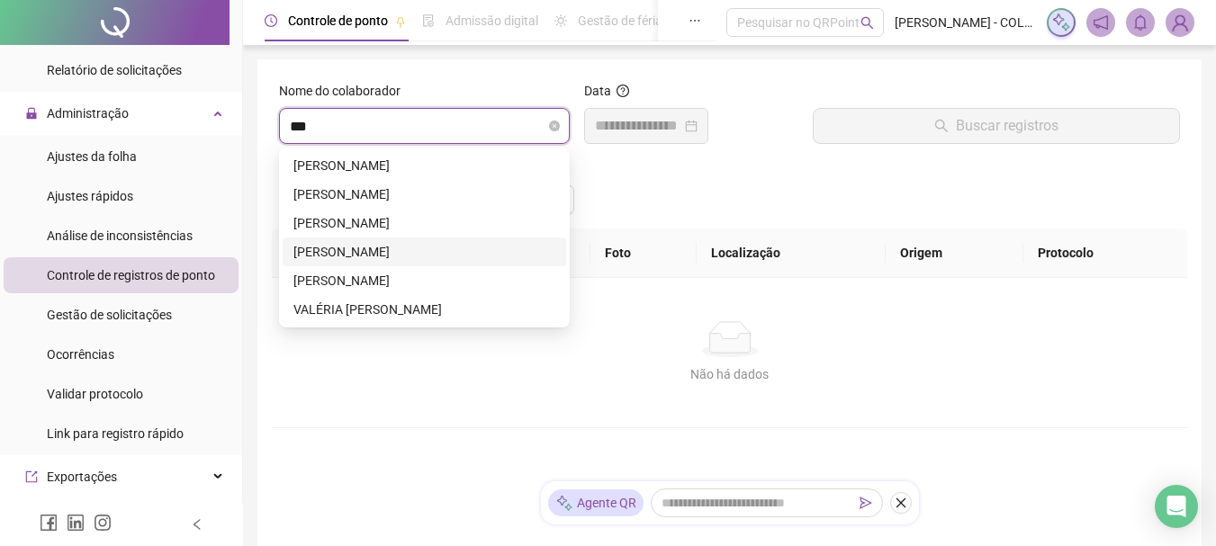
click at [364, 248] on div "[PERSON_NAME]" at bounding box center [424, 252] width 262 height 20
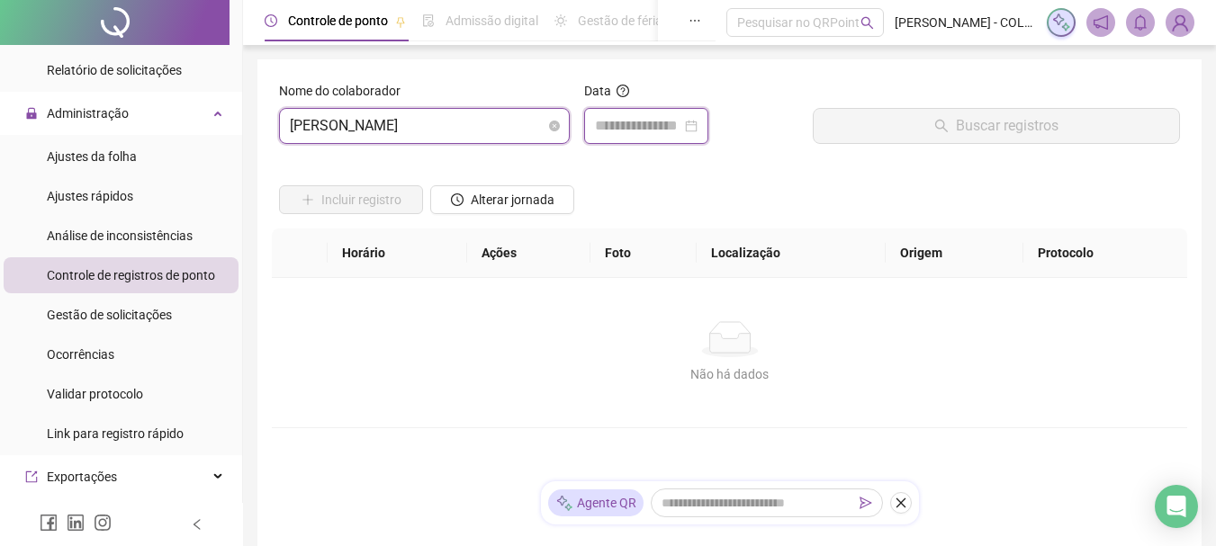
click at [645, 125] on input at bounding box center [638, 126] width 86 height 22
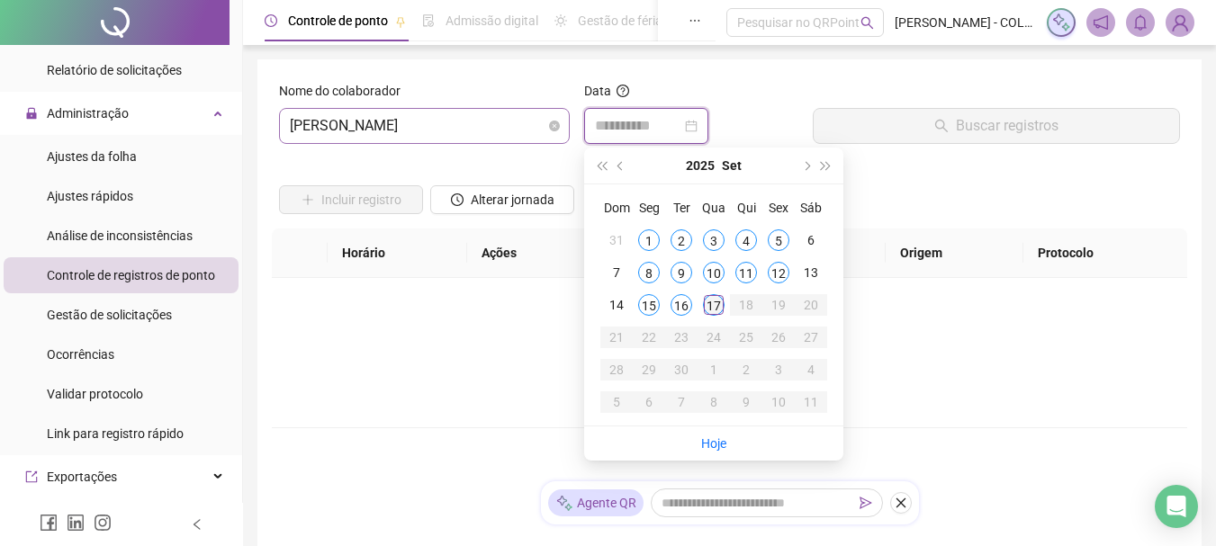
type input "**********"
click at [713, 313] on div "17" at bounding box center [714, 305] width 22 height 22
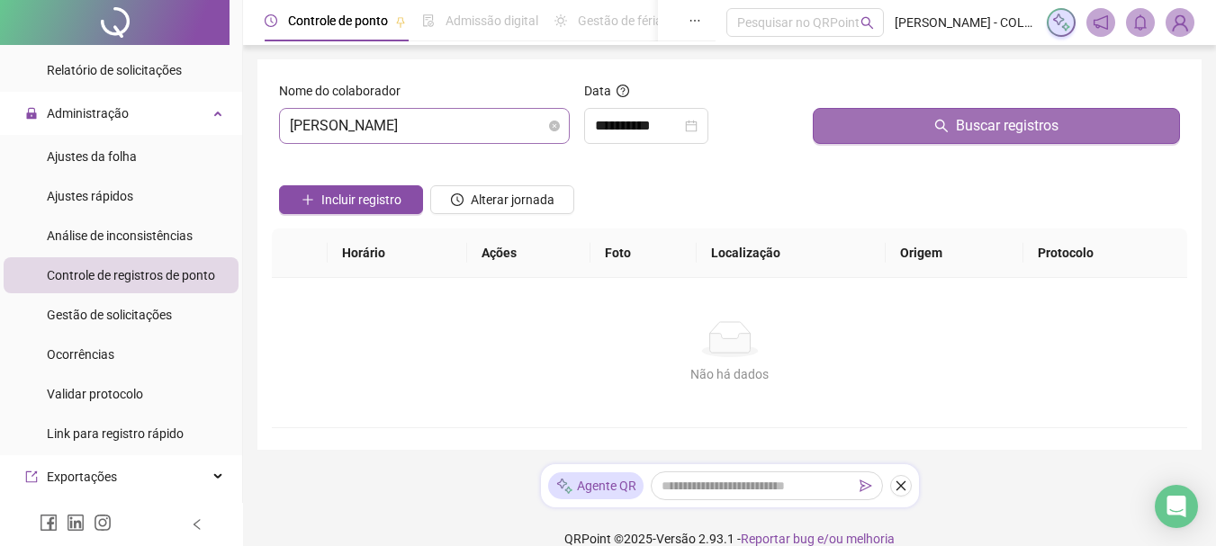
click at [857, 130] on button "Buscar registros" at bounding box center [995, 126] width 367 height 36
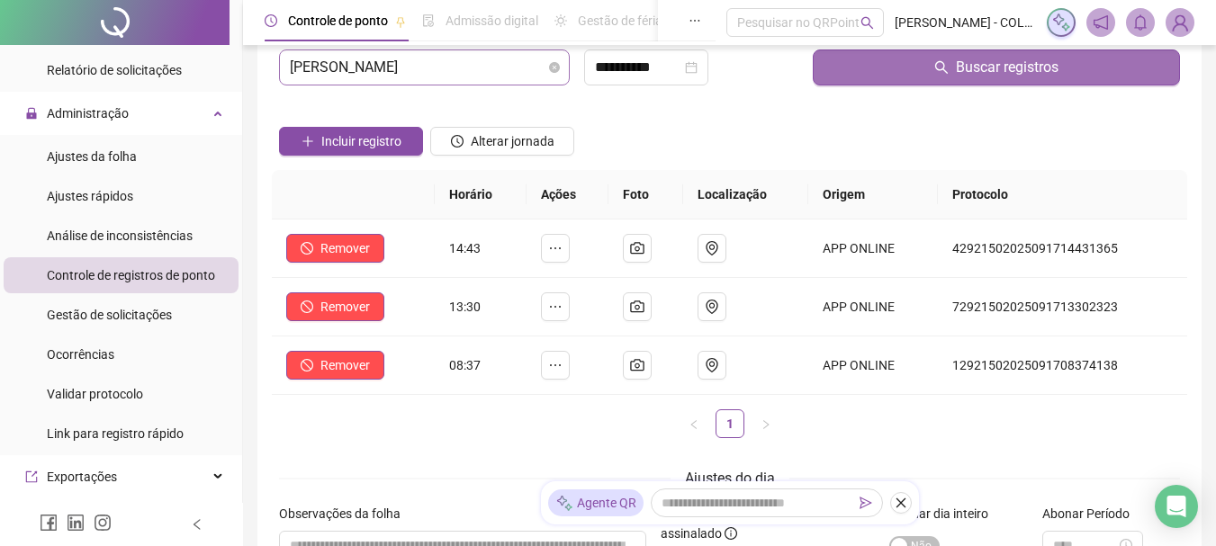
scroll to position [90, 0]
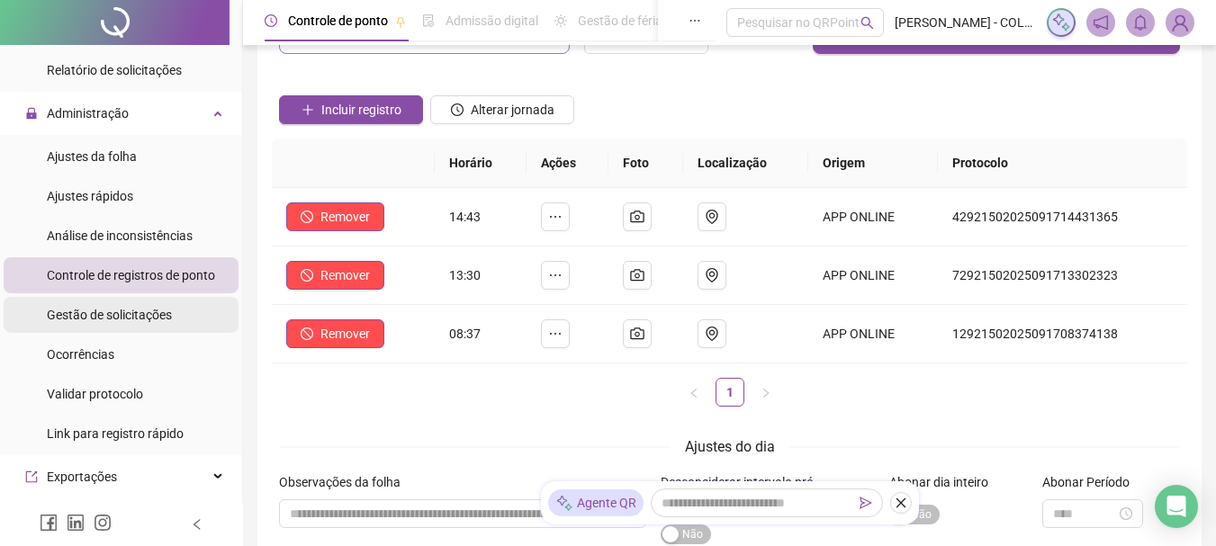
click at [144, 315] on span "Gestão de solicitações" at bounding box center [109, 315] width 125 height 14
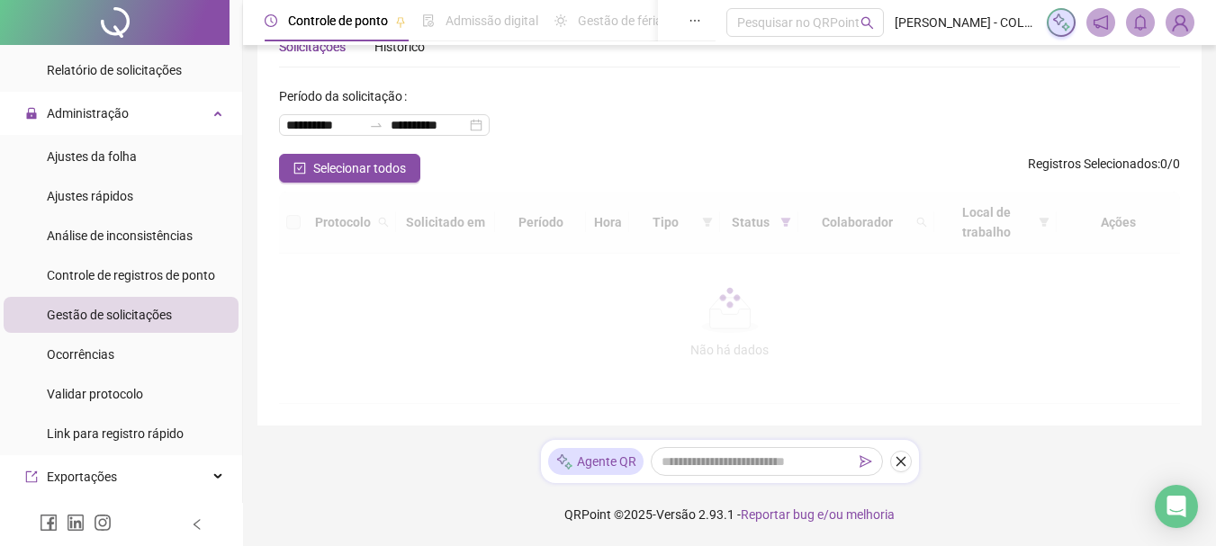
scroll to position [55, 0]
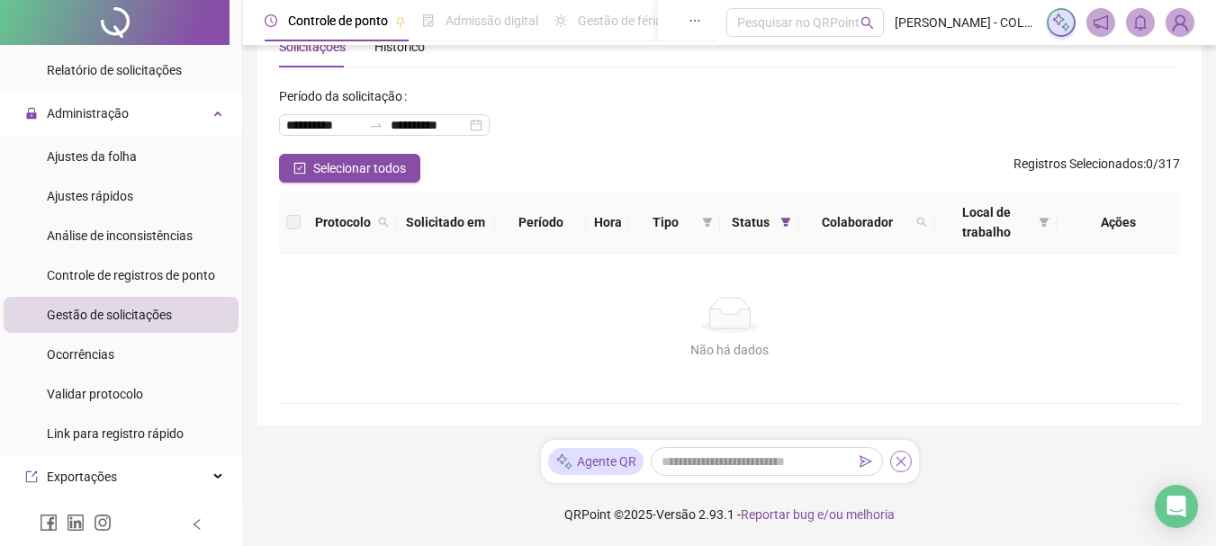
click at [903, 460] on icon "close" at bounding box center [900, 461] width 13 height 13
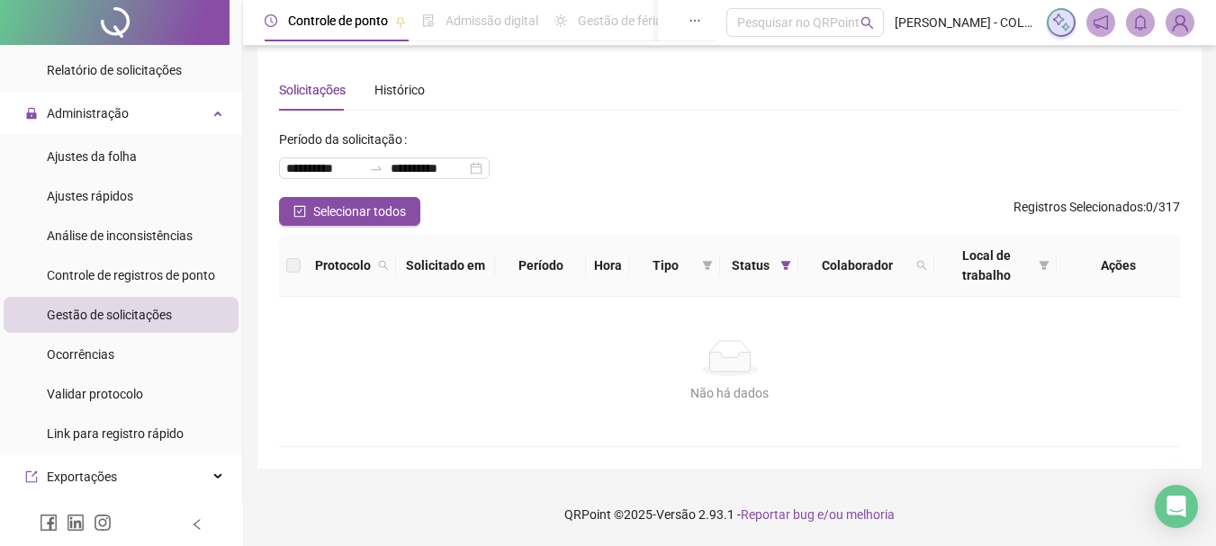
scroll to position [12, 0]
click at [139, 272] on span "Controle de registros de ponto" at bounding box center [131, 275] width 168 height 14
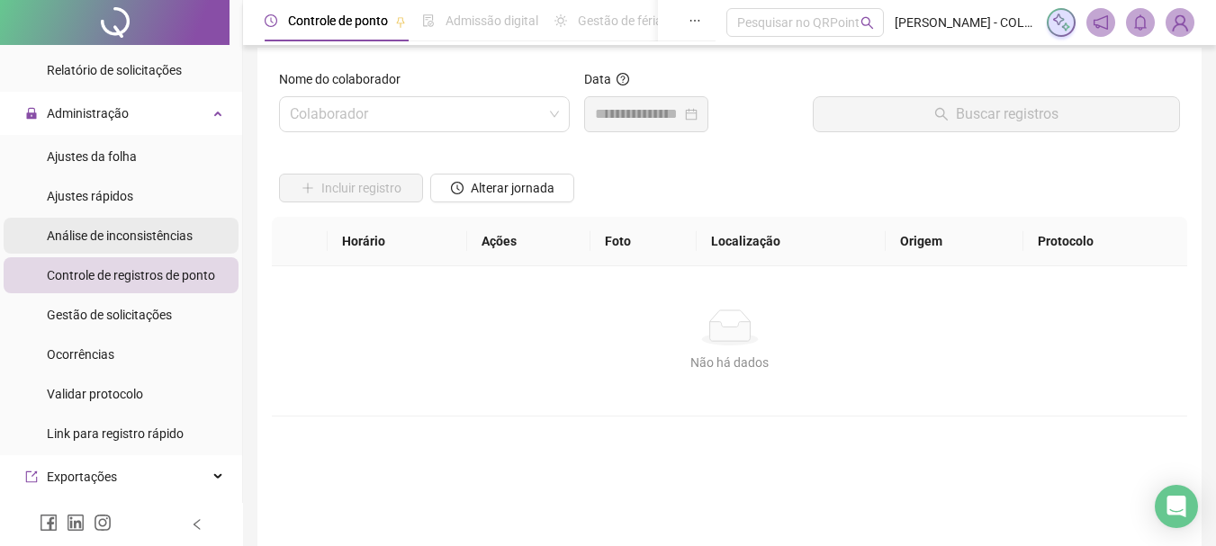
click at [148, 229] on span "Análise de inconsistências" at bounding box center [120, 236] width 146 height 14
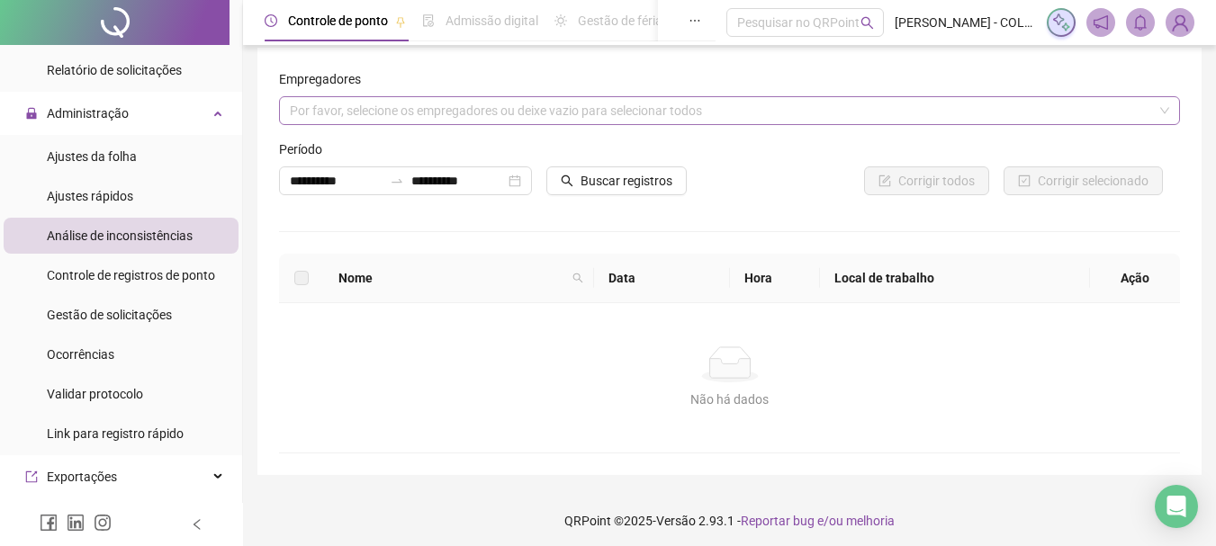
click at [551, 114] on div "Por favor, selecione os empregadores ou deixe vazio para selecionar todos" at bounding box center [729, 110] width 901 height 29
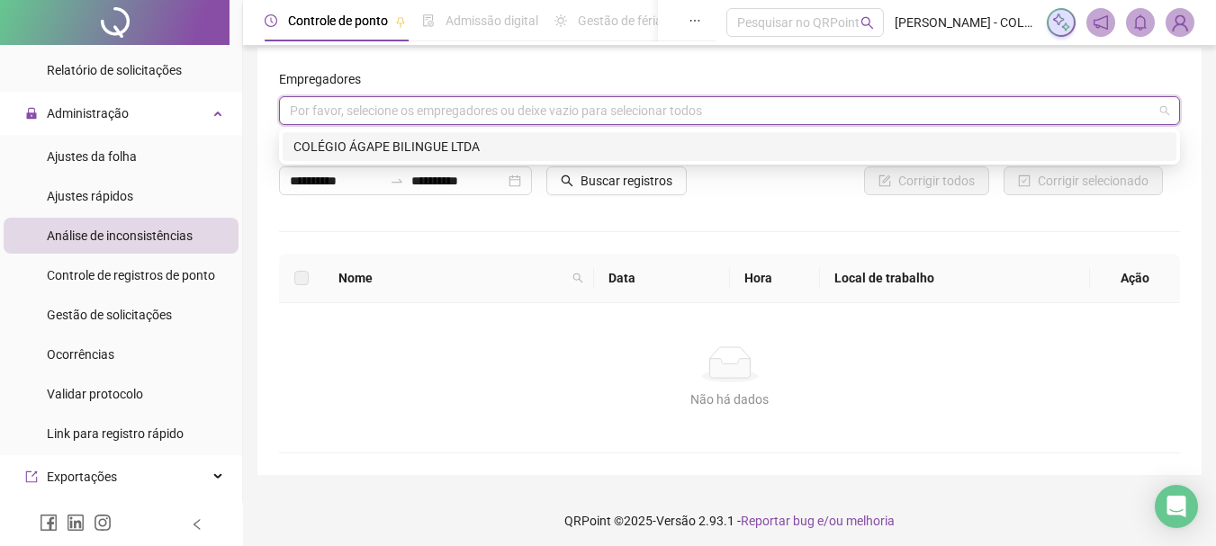
click at [507, 150] on div "COLÉGIO ÁGAPE BILINGUE LTDA" at bounding box center [729, 147] width 872 height 20
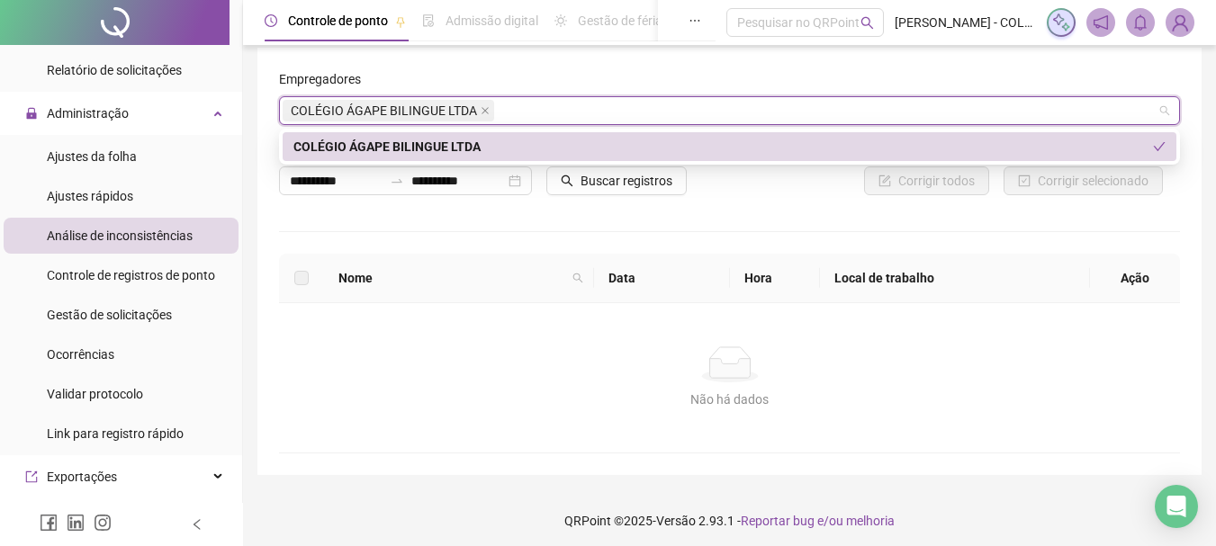
click at [507, 151] on div "COLÉGIO ÁGAPE BILINGUE LTDA" at bounding box center [722, 147] width 859 height 20
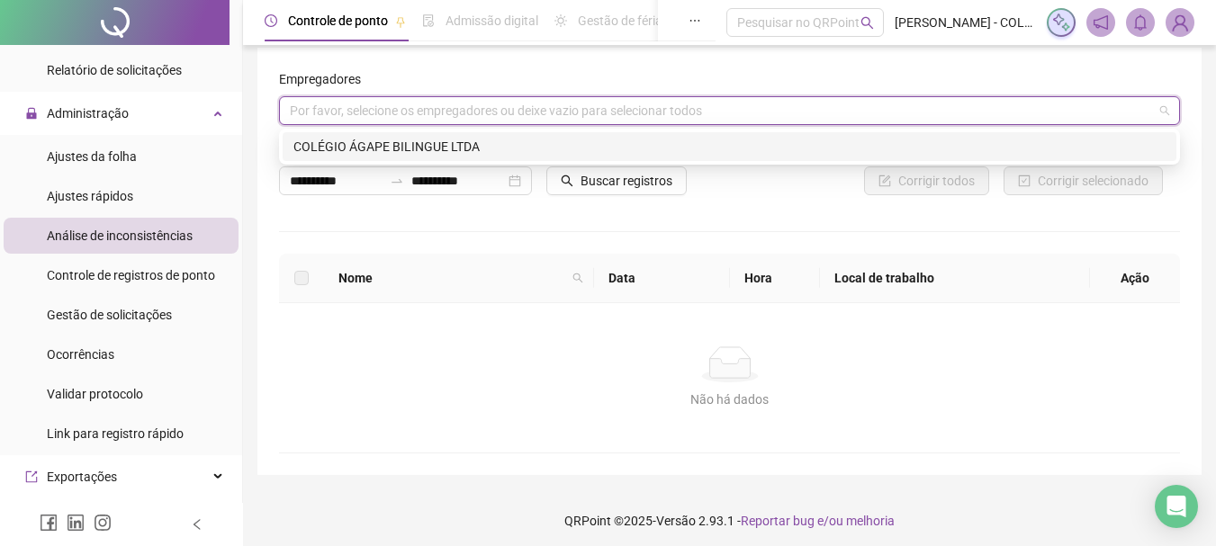
click at [508, 137] on div "COLÉGIO ÁGAPE BILINGUE LTDA" at bounding box center [729, 147] width 872 height 20
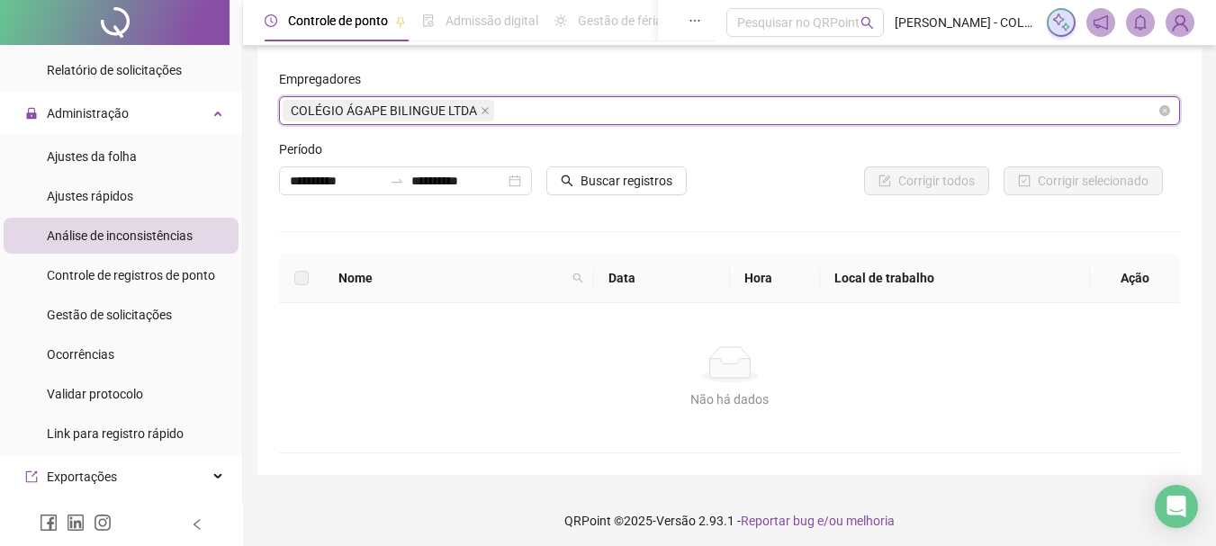
click at [520, 113] on div "COLÉGIO ÁGAPE BILINGUE LTDA" at bounding box center [729, 110] width 901 height 29
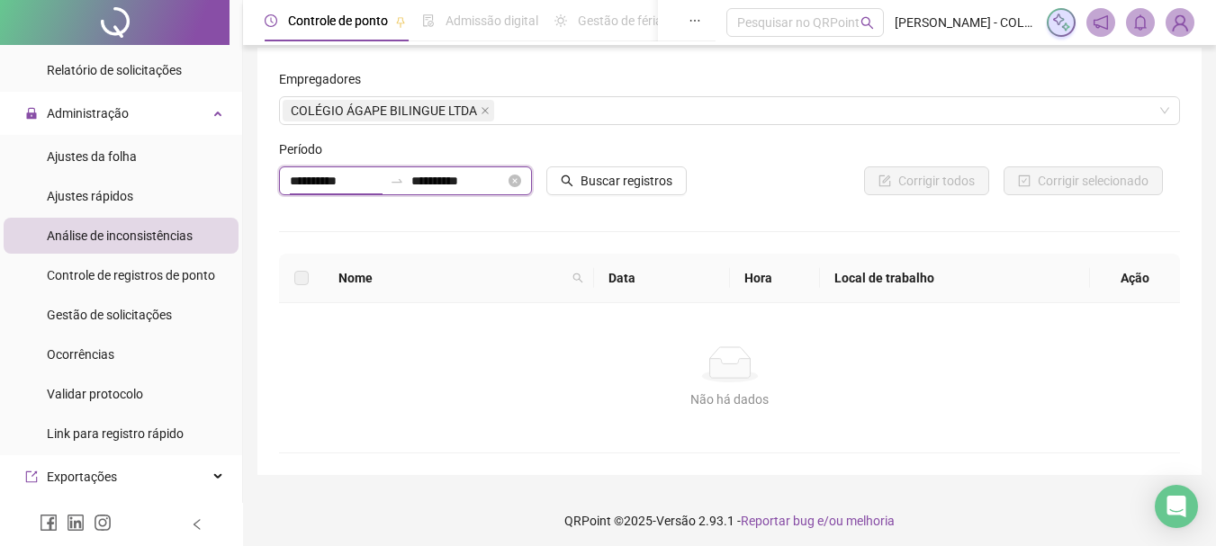
click at [349, 187] on input "**********" at bounding box center [336, 181] width 93 height 20
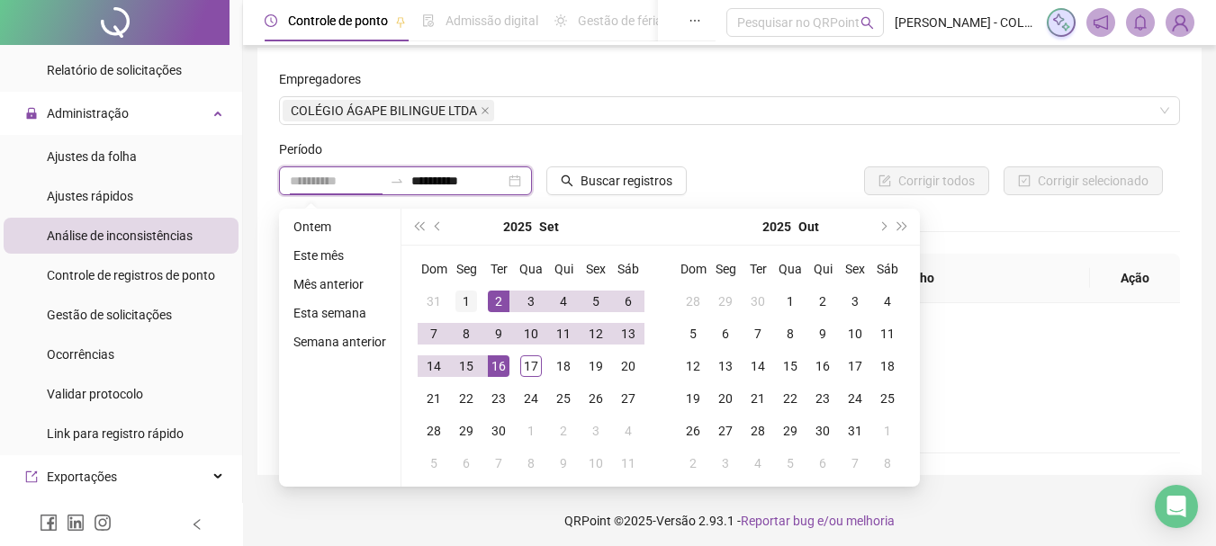
type input "**********"
click at [468, 288] on td "1" at bounding box center [466, 301] width 32 height 32
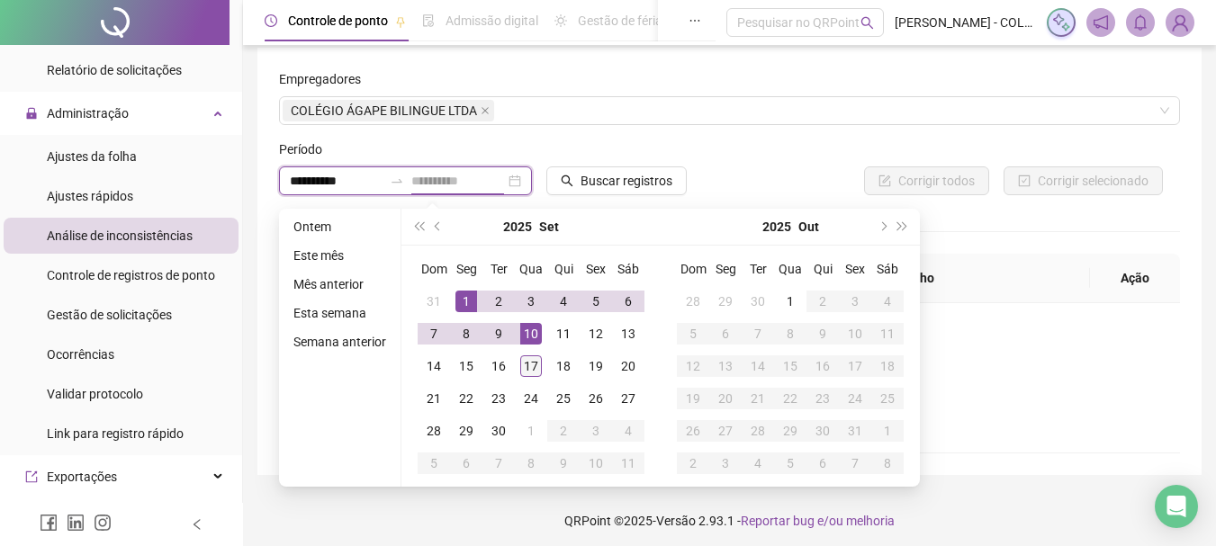
type input "**********"
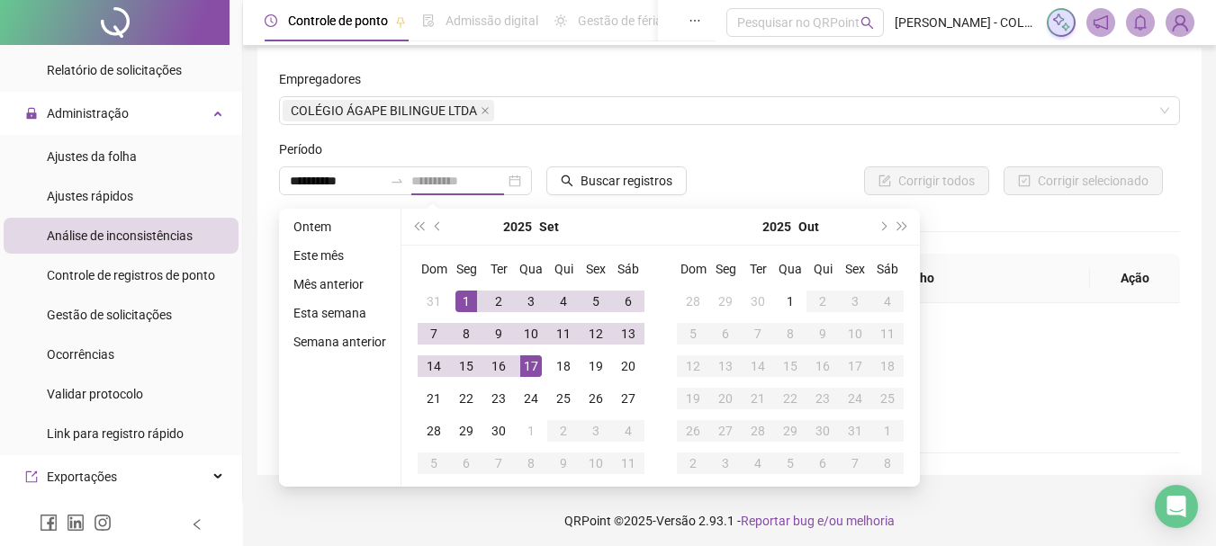
click at [534, 364] on div "17" at bounding box center [531, 366] width 22 height 22
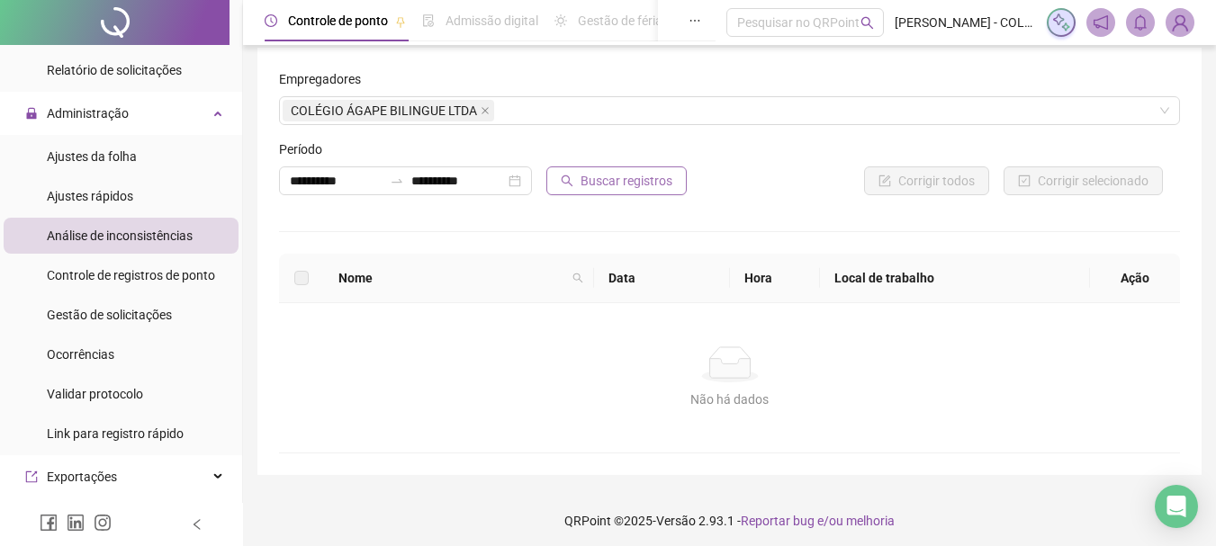
click at [601, 178] on span "Buscar registros" at bounding box center [626, 181] width 92 height 20
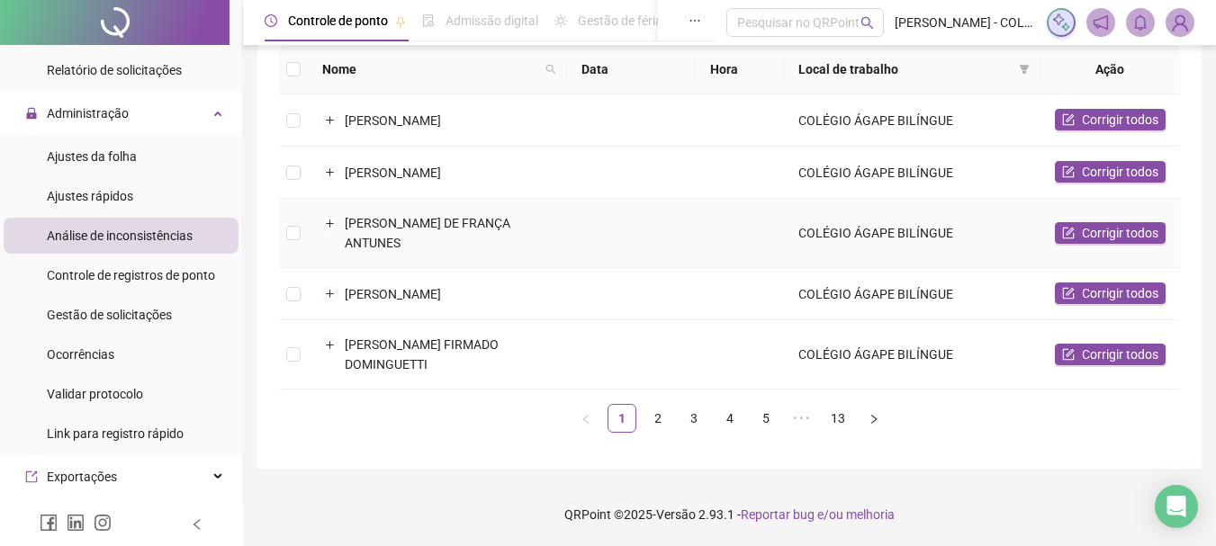
scroll to position [255, 0]
click at [657, 416] on link "2" at bounding box center [657, 418] width 27 height 27
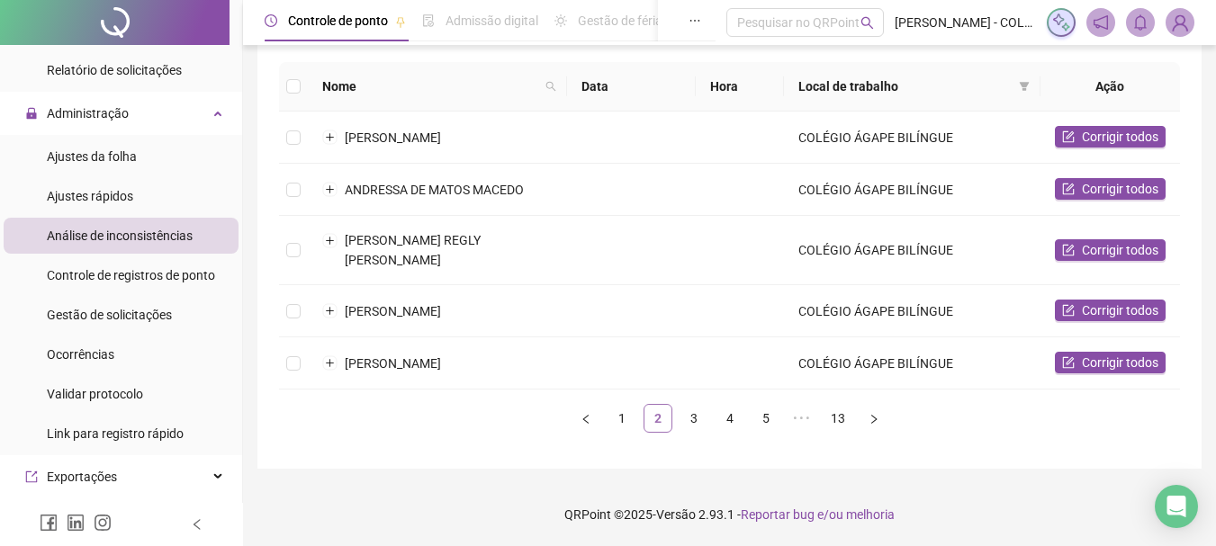
scroll to position [203, 0]
click at [431, 131] on span "[PERSON_NAME]" at bounding box center [393, 137] width 96 height 14
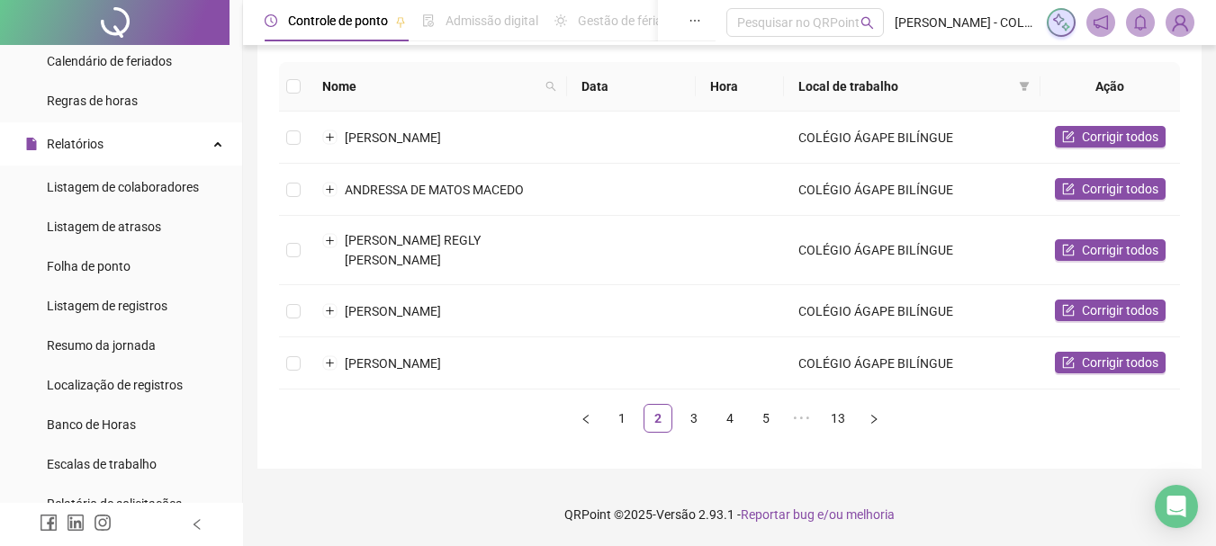
scroll to position [270, 0]
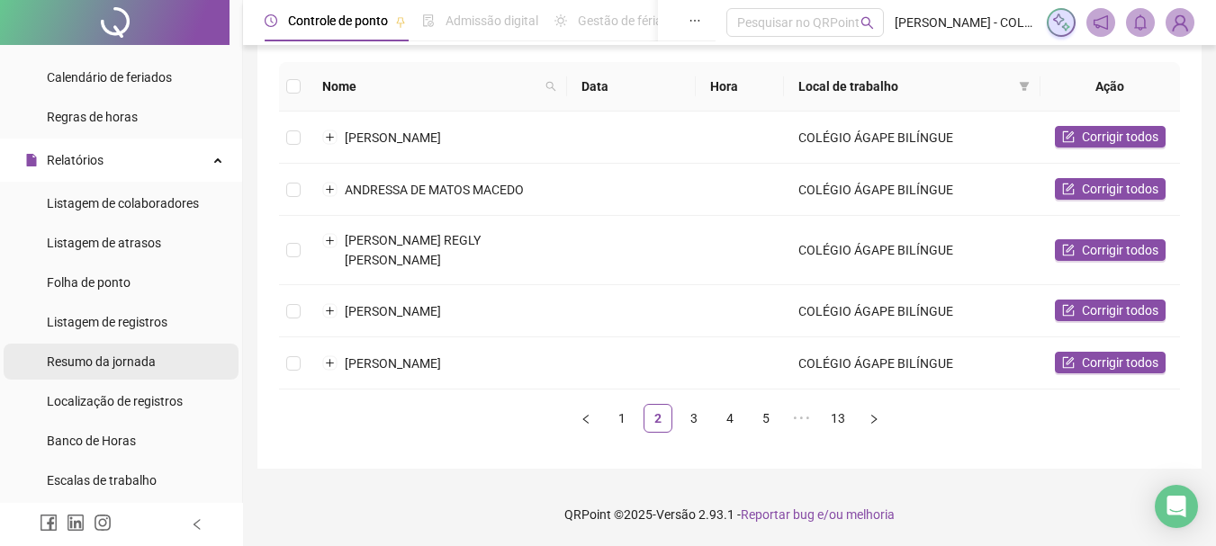
click at [128, 357] on span "Resumo da jornada" at bounding box center [101, 362] width 109 height 14
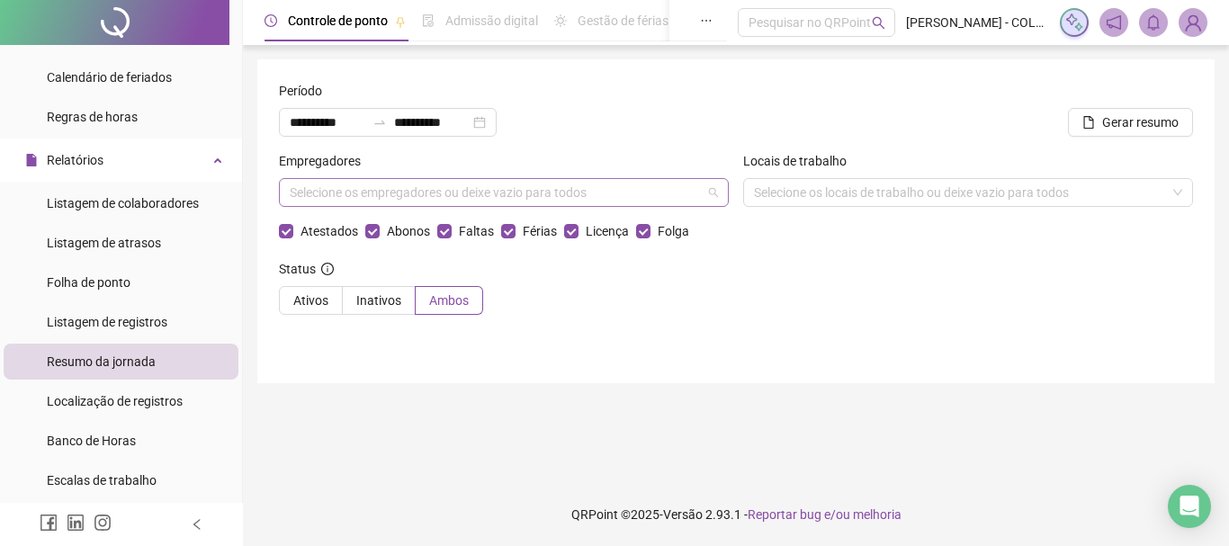
click at [397, 201] on div "Selecione os empregadores ou deixe vazio para todos" at bounding box center [504, 192] width 450 height 29
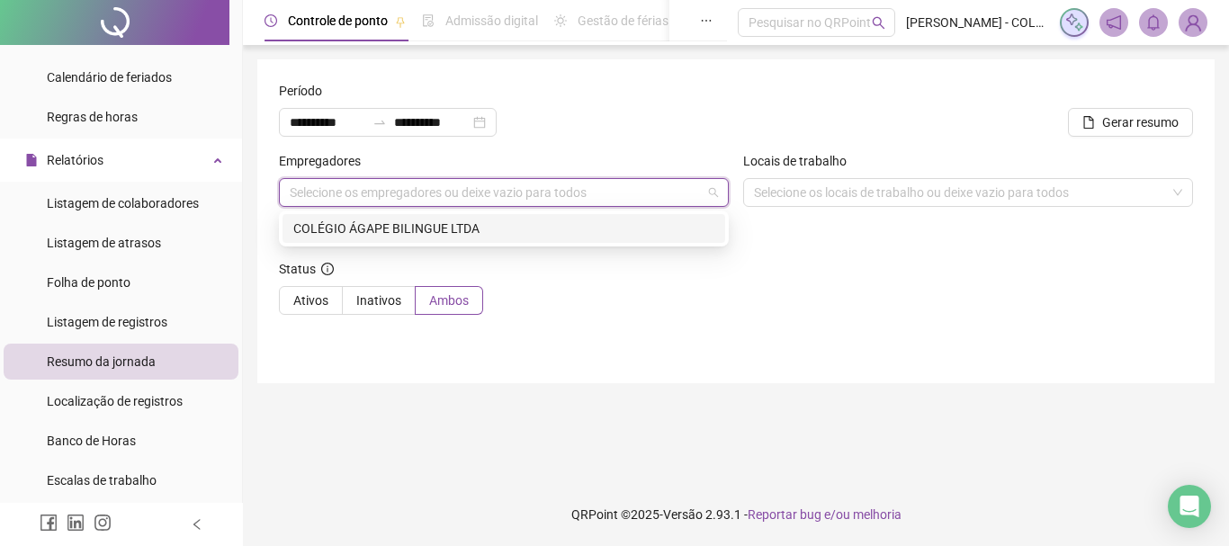
click at [449, 230] on div "COLÉGIO ÁGAPE BILINGUE LTDA" at bounding box center [503, 229] width 421 height 20
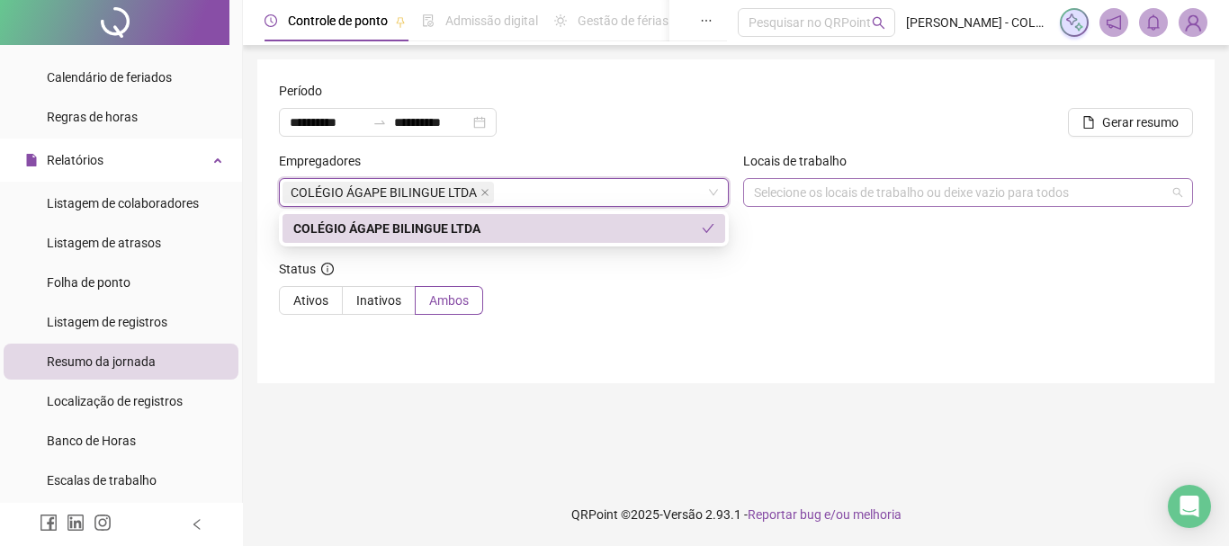
click at [789, 198] on div "Selecione os locais de trabalho ou deixe vazio para todos" at bounding box center [968, 192] width 450 height 29
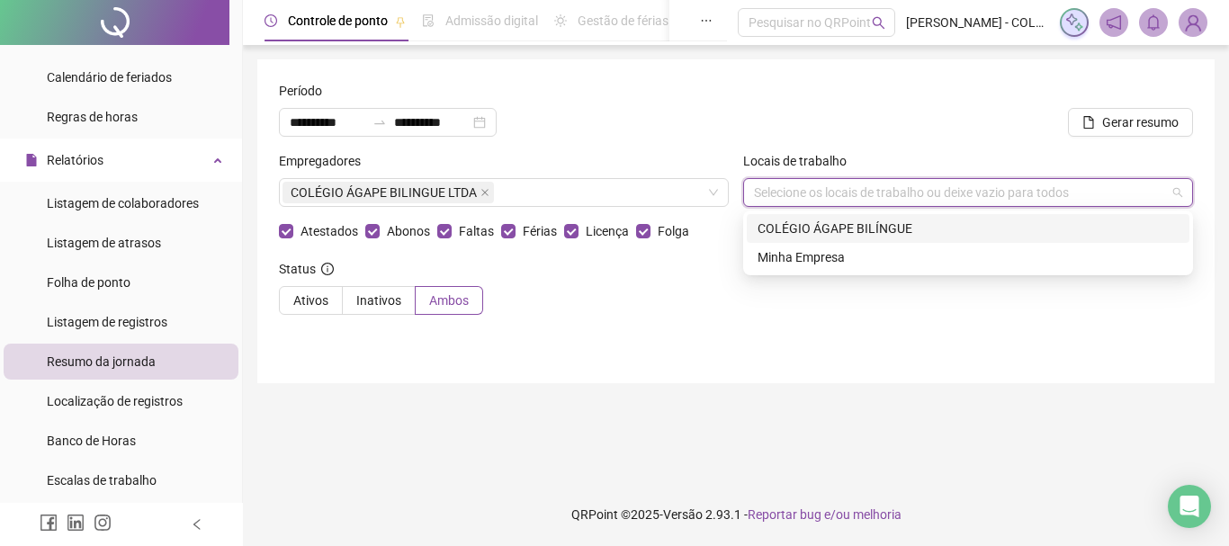
click at [803, 225] on div "COLÉGIO ÁGAPE BILÍNGUE" at bounding box center [968, 229] width 421 height 20
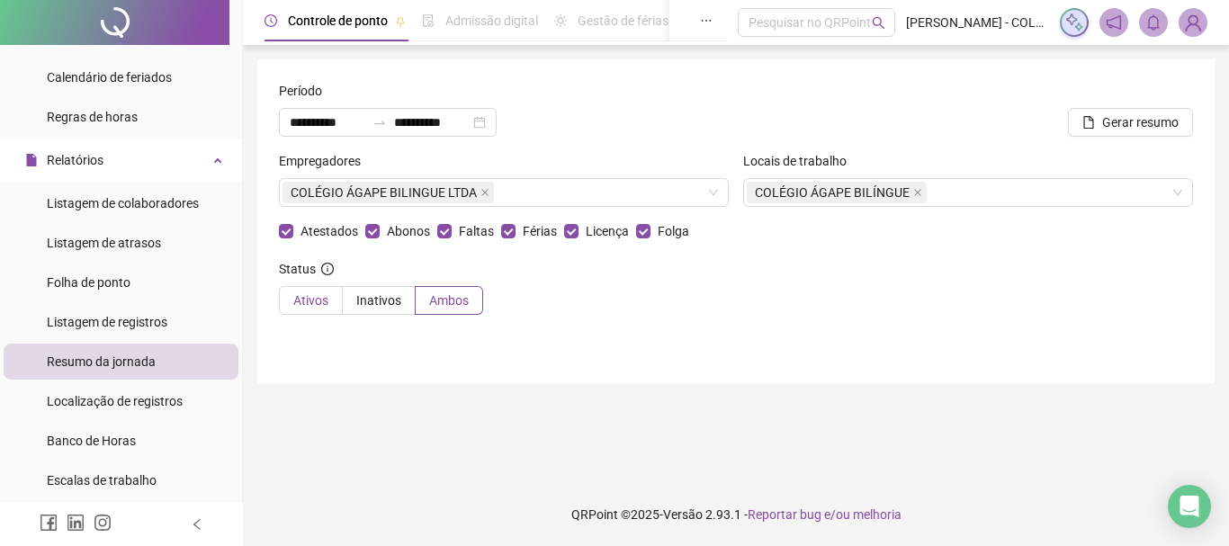
click at [314, 299] on span "Ativos" at bounding box center [310, 300] width 35 height 14
click at [1151, 122] on span "Gerar resumo" at bounding box center [1140, 122] width 76 height 20
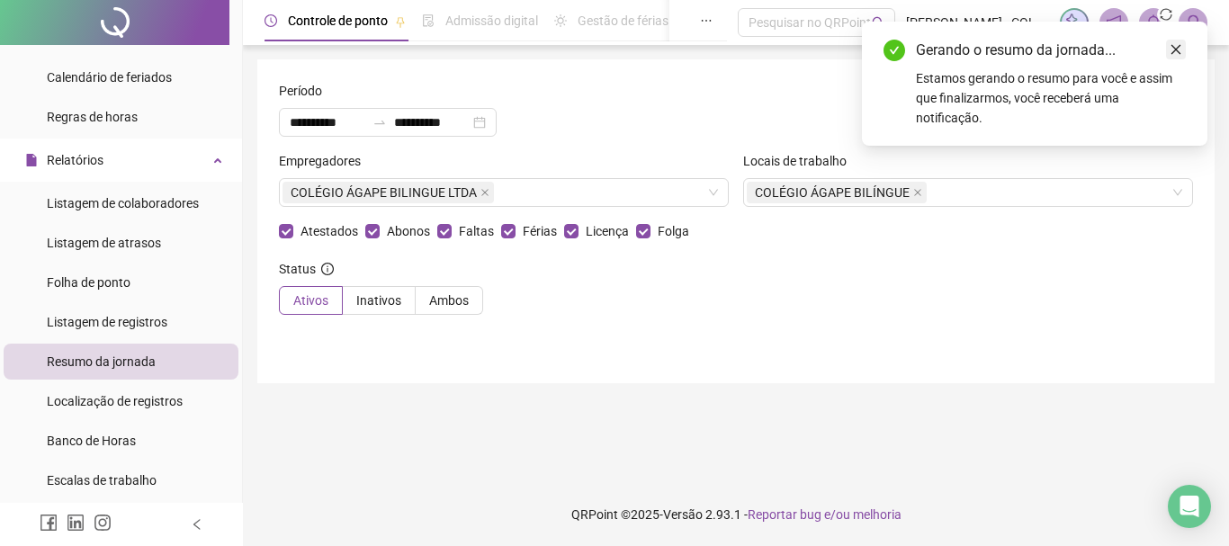
click at [1185, 53] on link "Close" at bounding box center [1176, 50] width 20 height 20
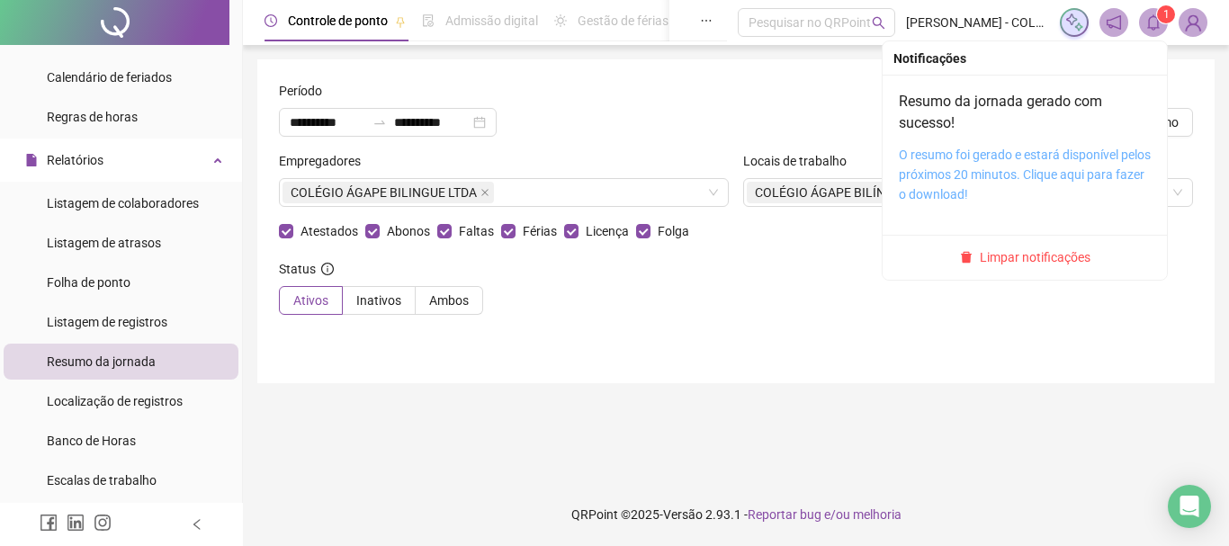
click at [1045, 155] on link "O resumo foi gerado e estará disponível pelos próximos 20 minutos. Clique aqui …" at bounding box center [1025, 175] width 252 height 54
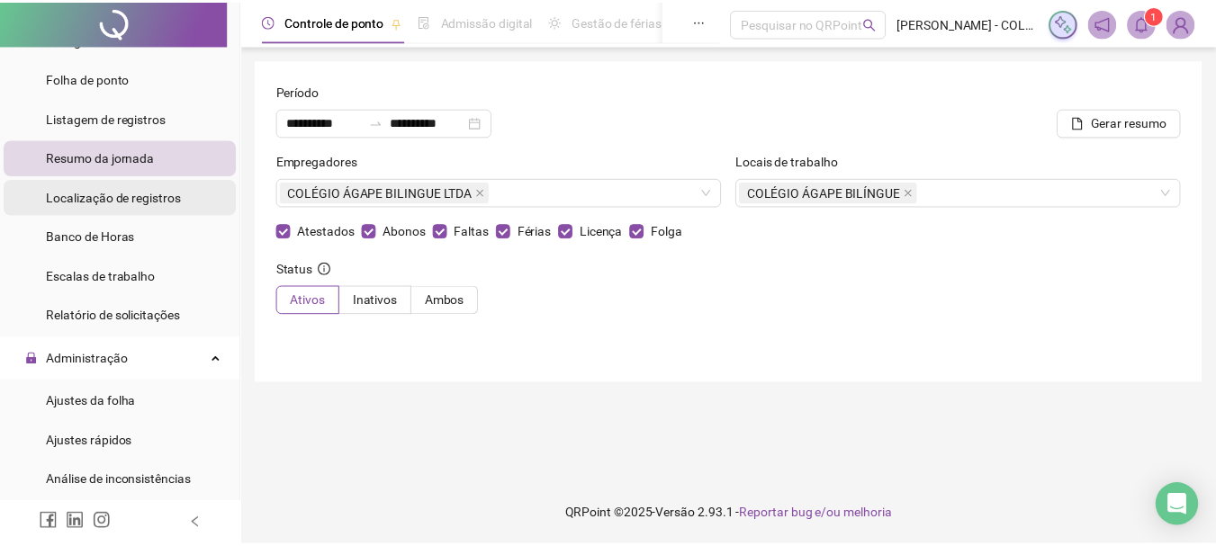
scroll to position [540, 0]
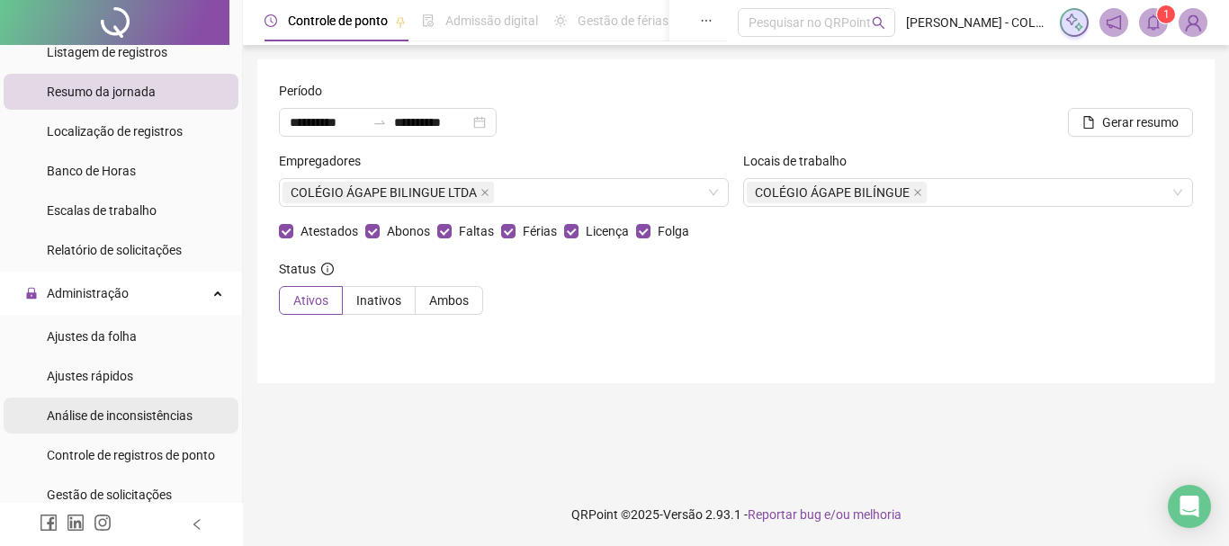
click at [91, 410] on span "Análise de inconsistências" at bounding box center [120, 415] width 146 height 14
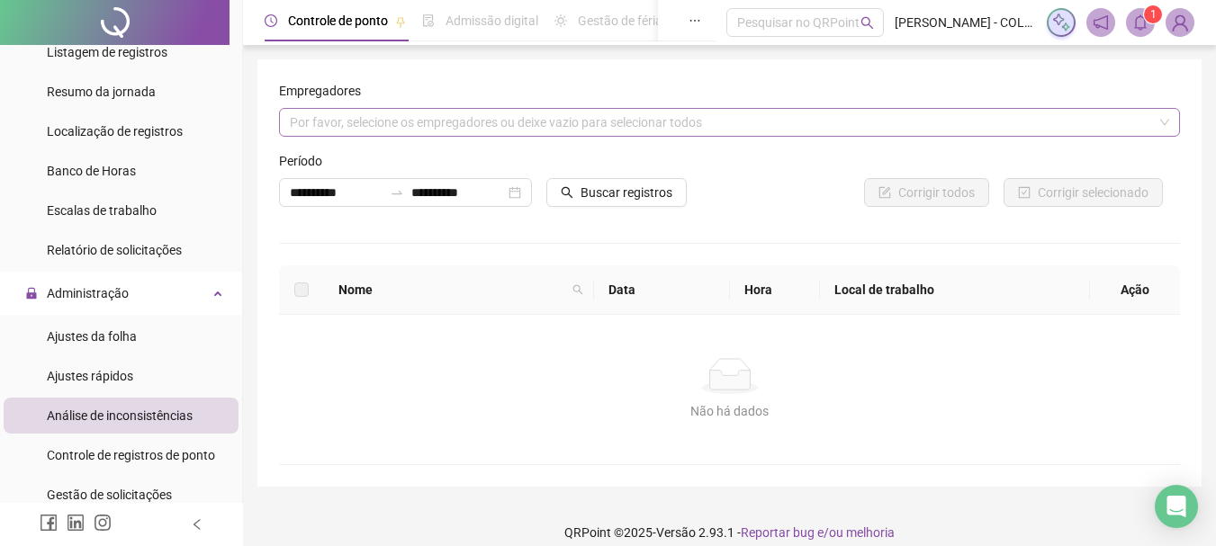
click at [358, 130] on div "Por favor, selecione os empregadores ou deixe vazio para selecionar todos" at bounding box center [729, 122] width 901 height 29
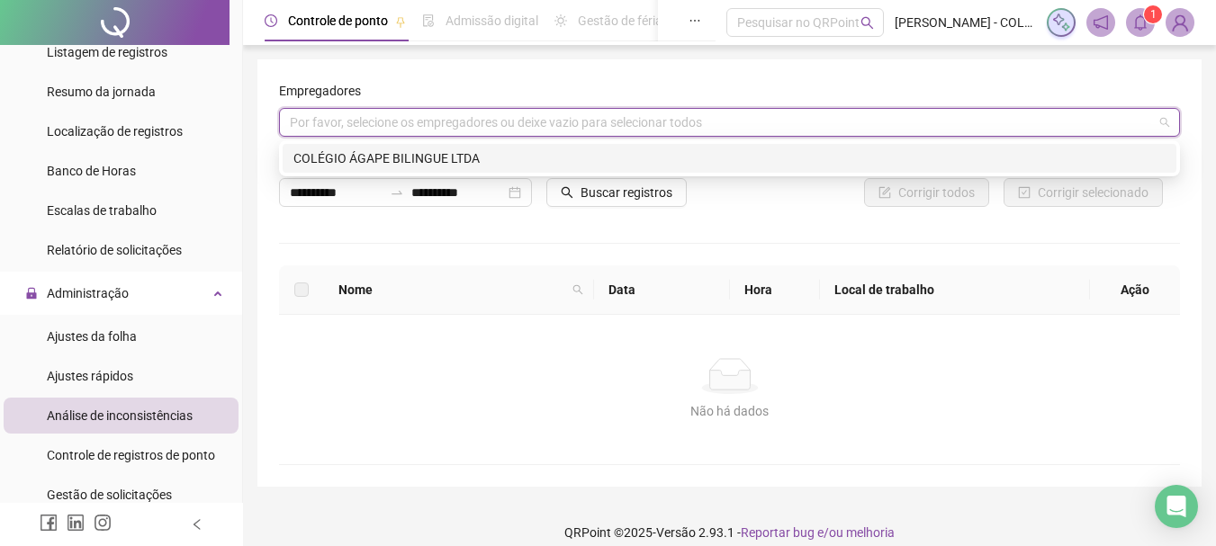
click at [367, 167] on div "COLÉGIO ÁGAPE BILINGUE LTDA" at bounding box center [729, 158] width 872 height 20
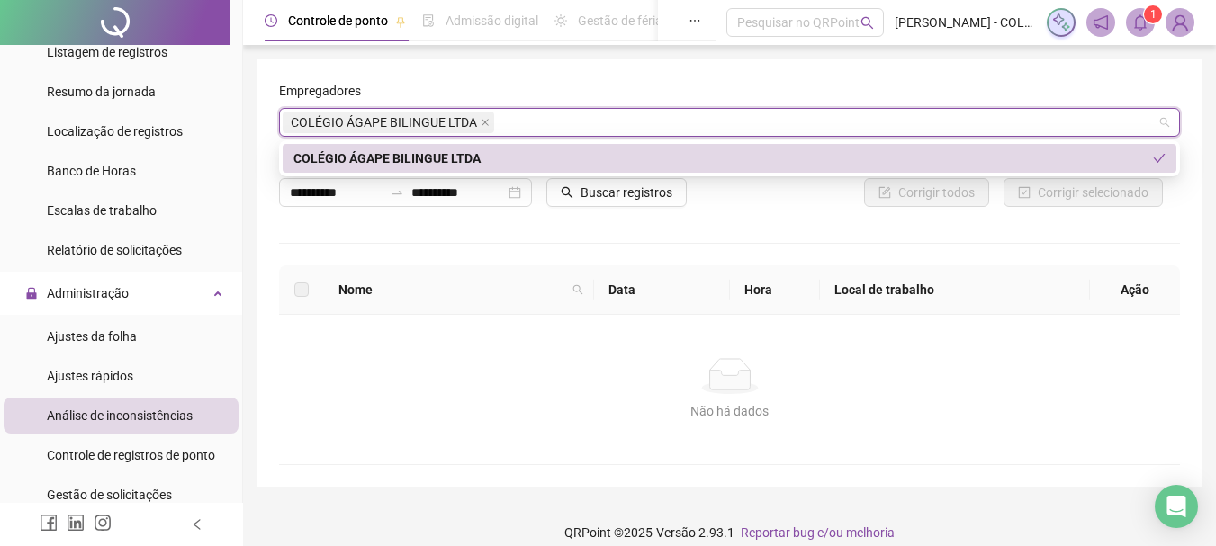
click at [377, 165] on div "COLÉGIO ÁGAPE BILINGUE LTDA" at bounding box center [722, 158] width 859 height 20
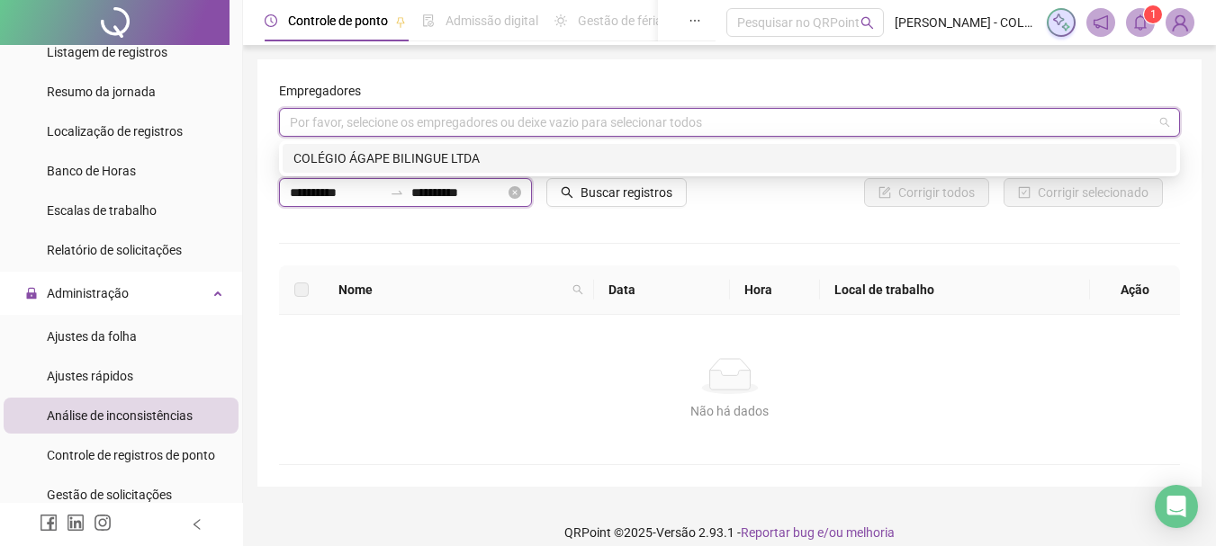
click at [363, 189] on input "**********" at bounding box center [336, 193] width 93 height 20
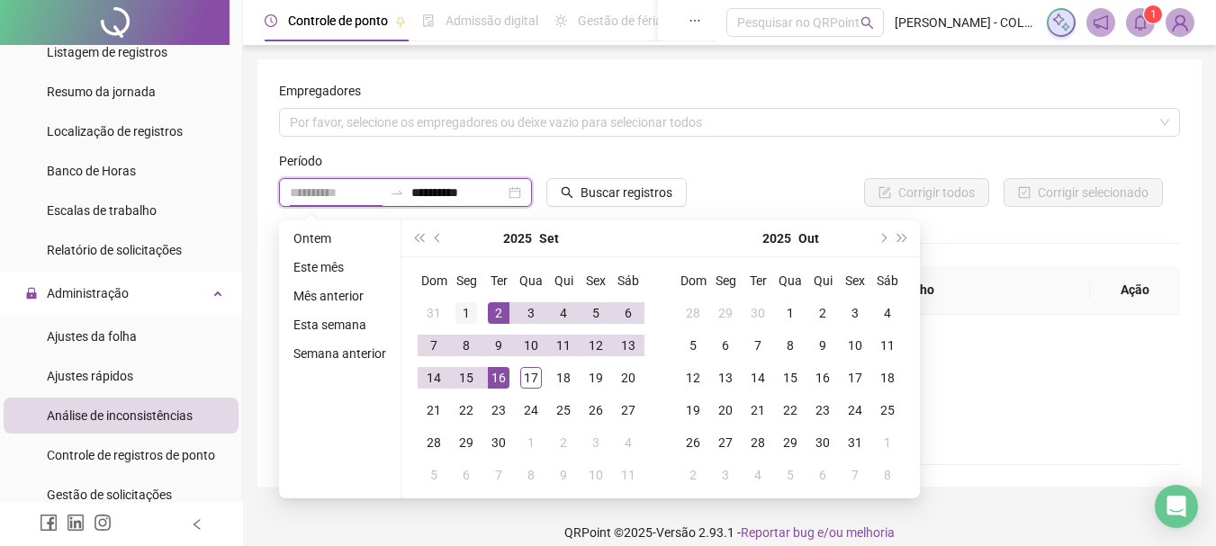
type input "**********"
click at [472, 308] on div "1" at bounding box center [466, 313] width 22 height 22
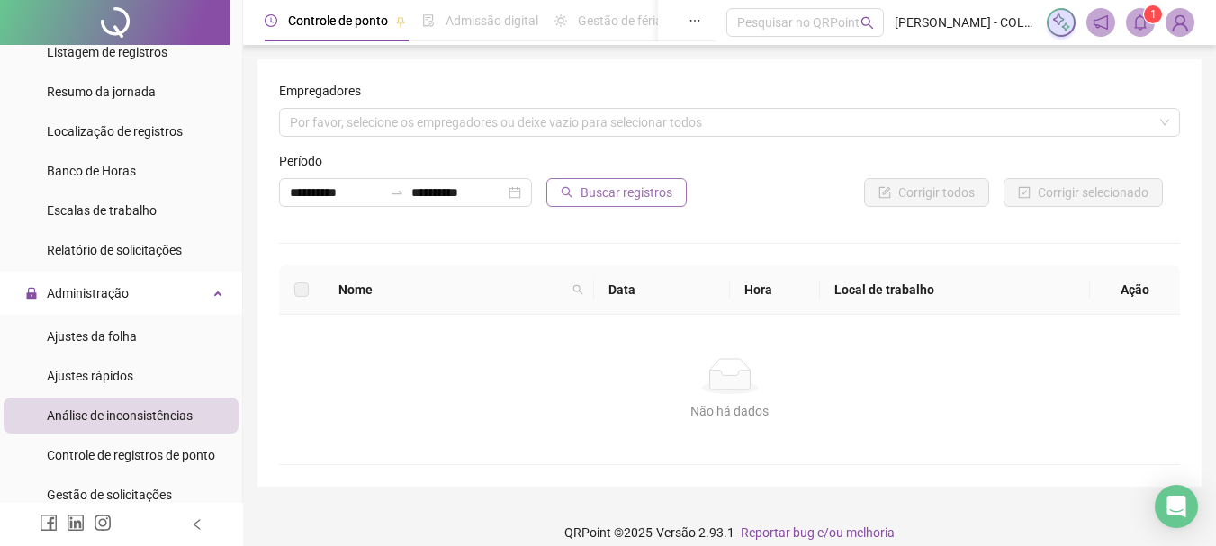
click at [585, 202] on span "Buscar registros" at bounding box center [626, 193] width 92 height 20
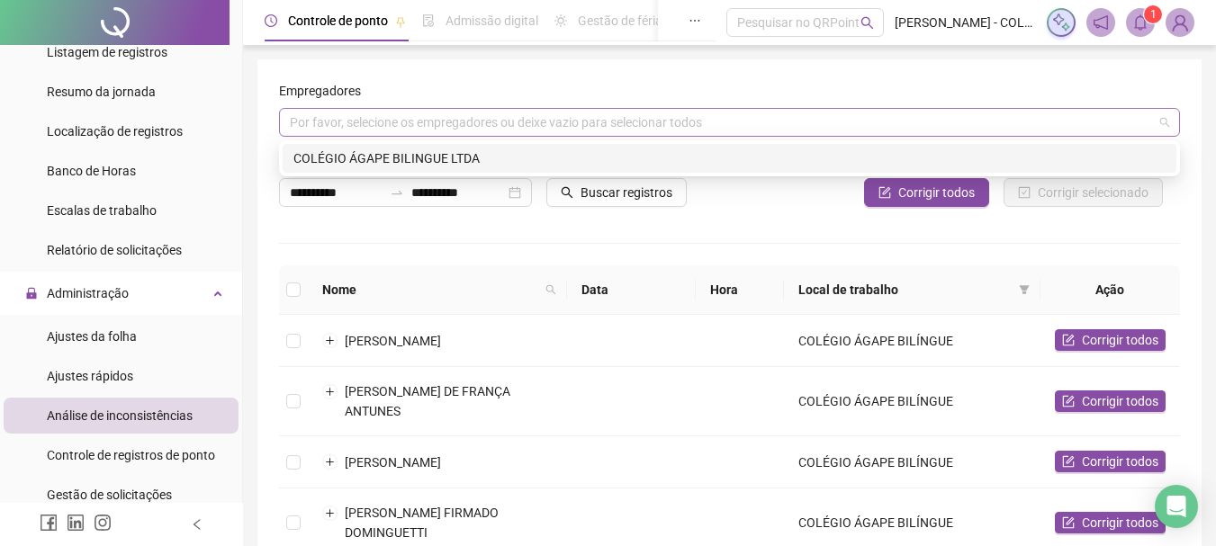
click at [709, 126] on div "Por favor, selecione os empregadores ou deixe vazio para selecionar todos" at bounding box center [729, 122] width 901 height 29
click at [575, 157] on div "COLÉGIO ÁGAPE BILINGUE LTDA" at bounding box center [729, 158] width 872 height 20
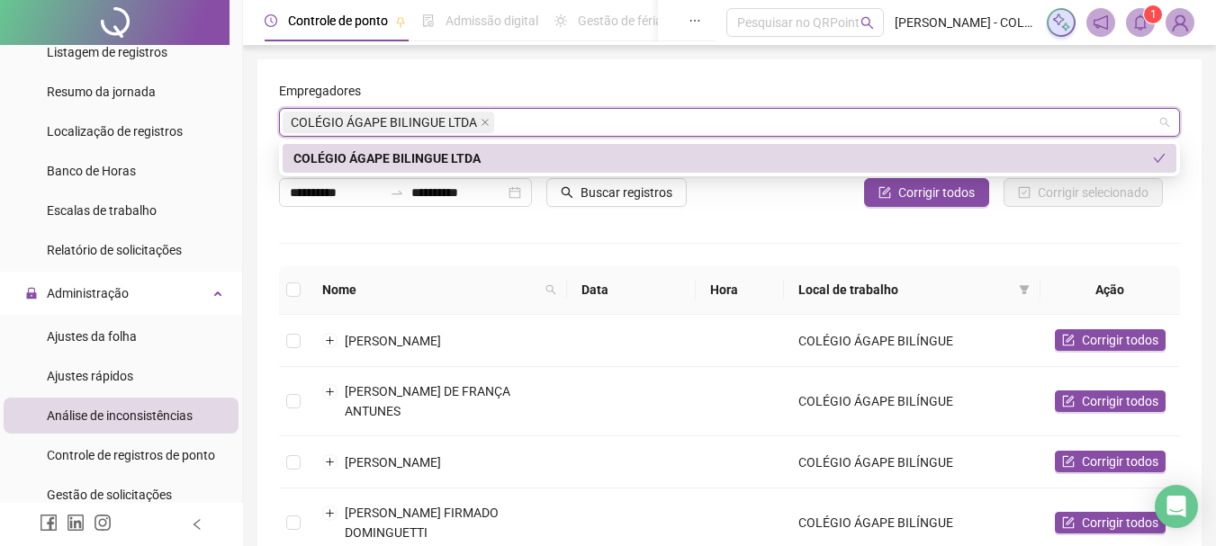
click at [488, 165] on div "COLÉGIO ÁGAPE BILINGUE LTDA" at bounding box center [722, 158] width 859 height 20
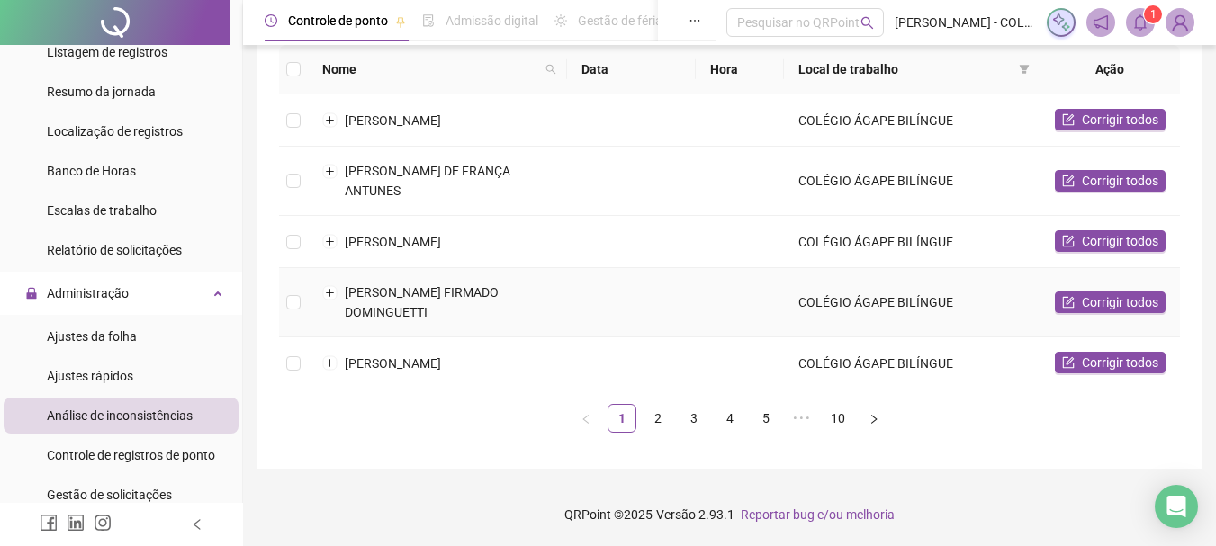
scroll to position [255, 0]
click at [760, 408] on link "5" at bounding box center [765, 418] width 27 height 27
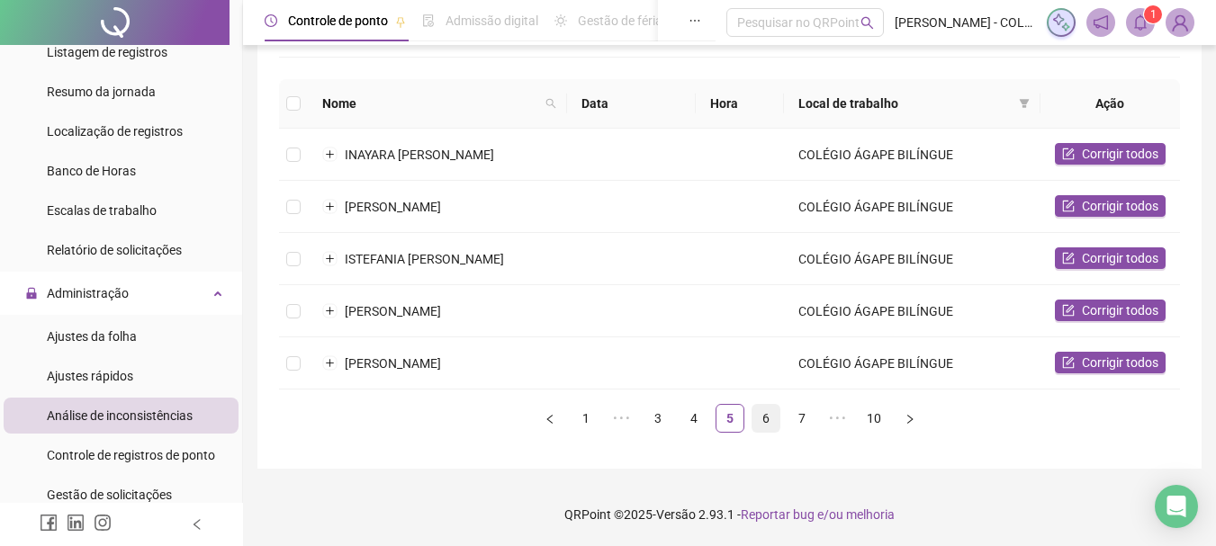
click at [771, 413] on link "6" at bounding box center [765, 418] width 27 height 27
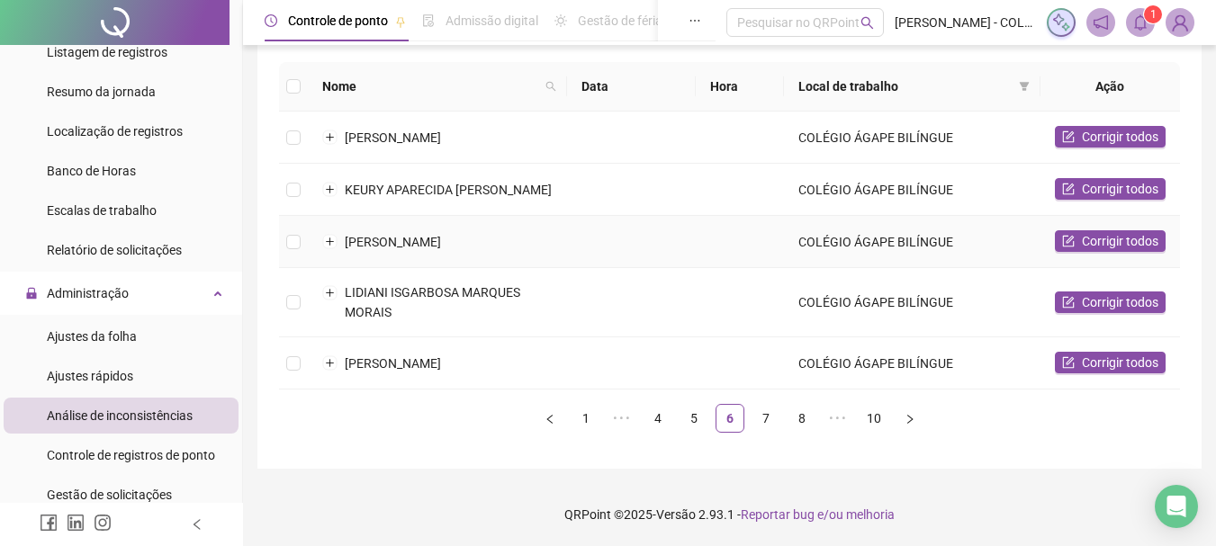
click at [441, 246] on span "[PERSON_NAME]" at bounding box center [393, 242] width 96 height 14
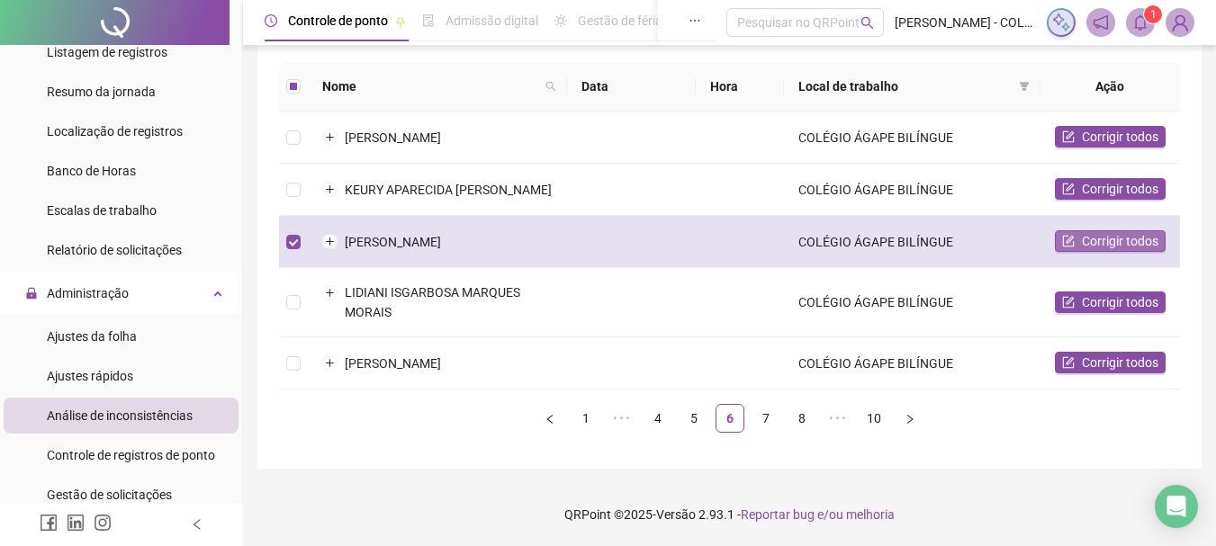
click at [1094, 237] on span "Corrigir todos" at bounding box center [1120, 241] width 76 height 20
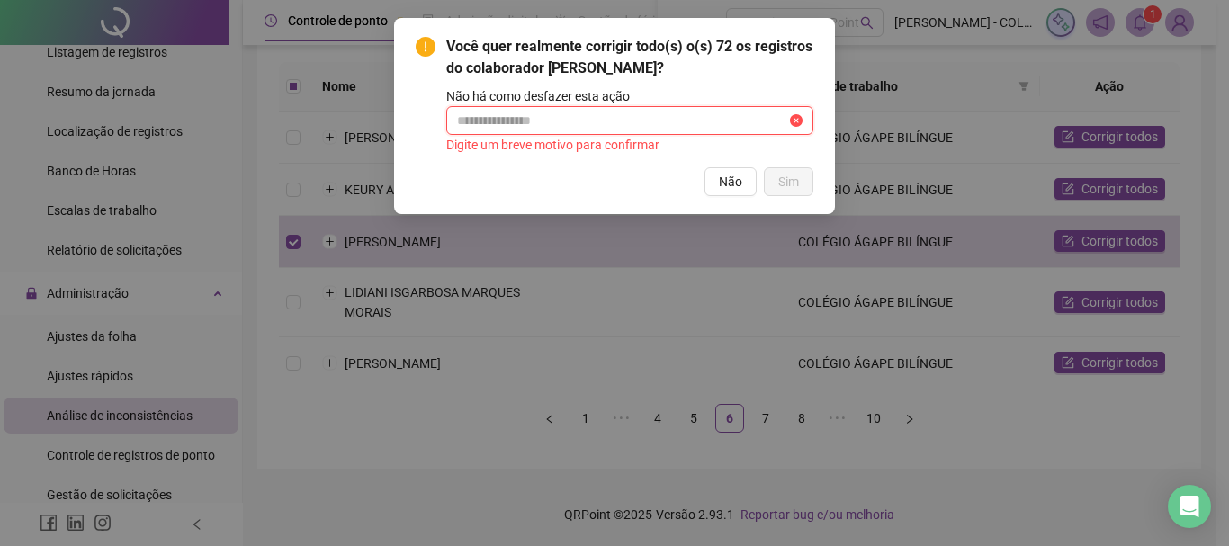
click at [663, 112] on input "text" at bounding box center [621, 121] width 329 height 20
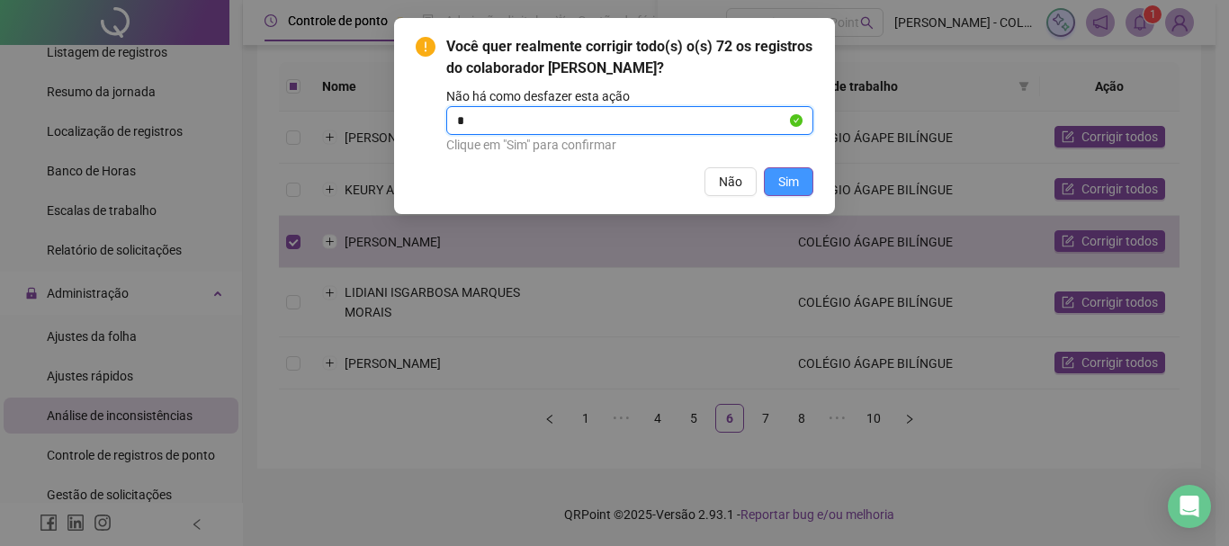
type input "*"
click at [786, 181] on span "Sim" at bounding box center [788, 182] width 21 height 20
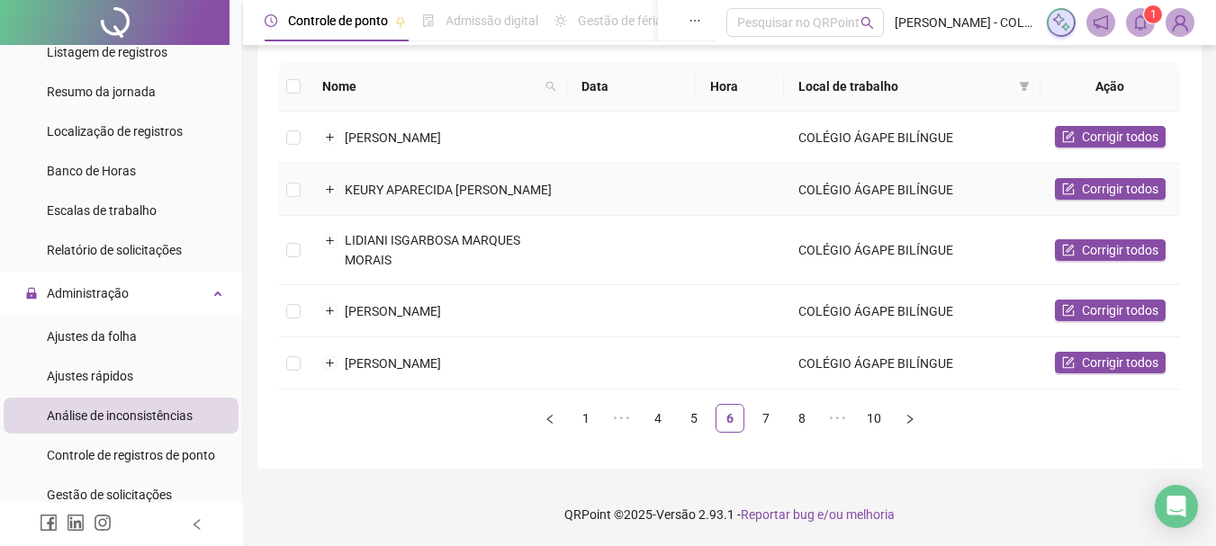
scroll to position [220, 0]
click at [588, 422] on link "1" at bounding box center [585, 418] width 27 height 27
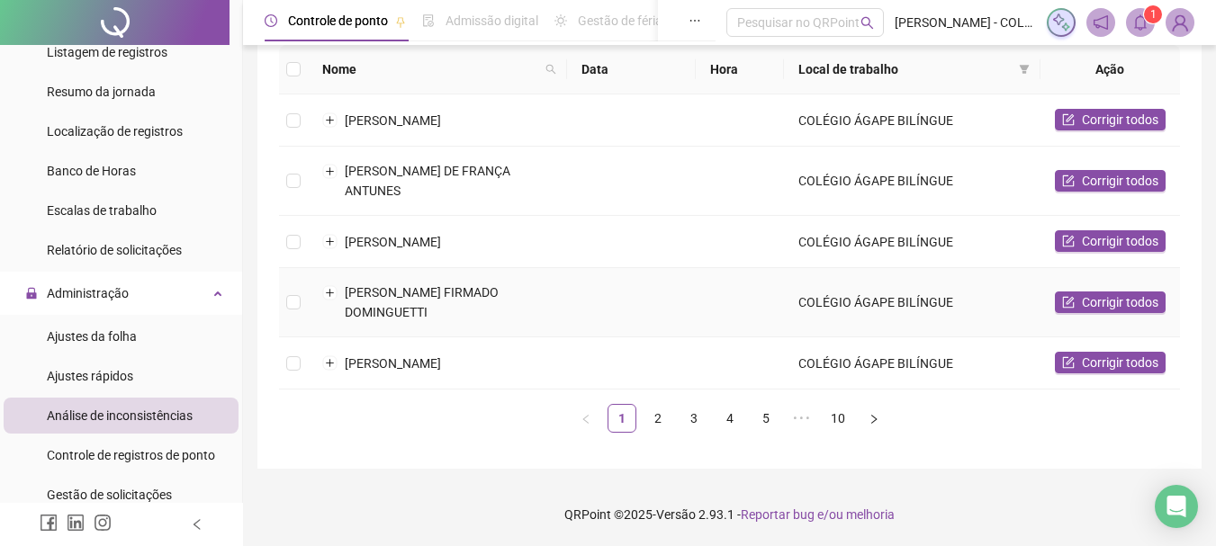
scroll to position [130, 0]
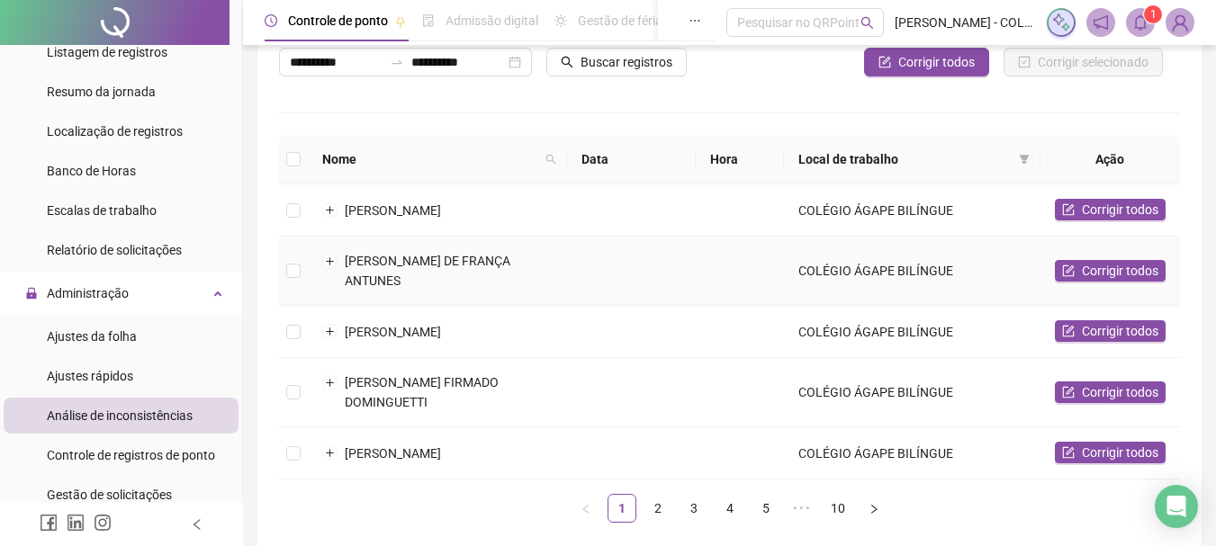
click at [473, 257] on span "[PERSON_NAME] DE FRANÇA ANTUNES" at bounding box center [428, 271] width 166 height 34
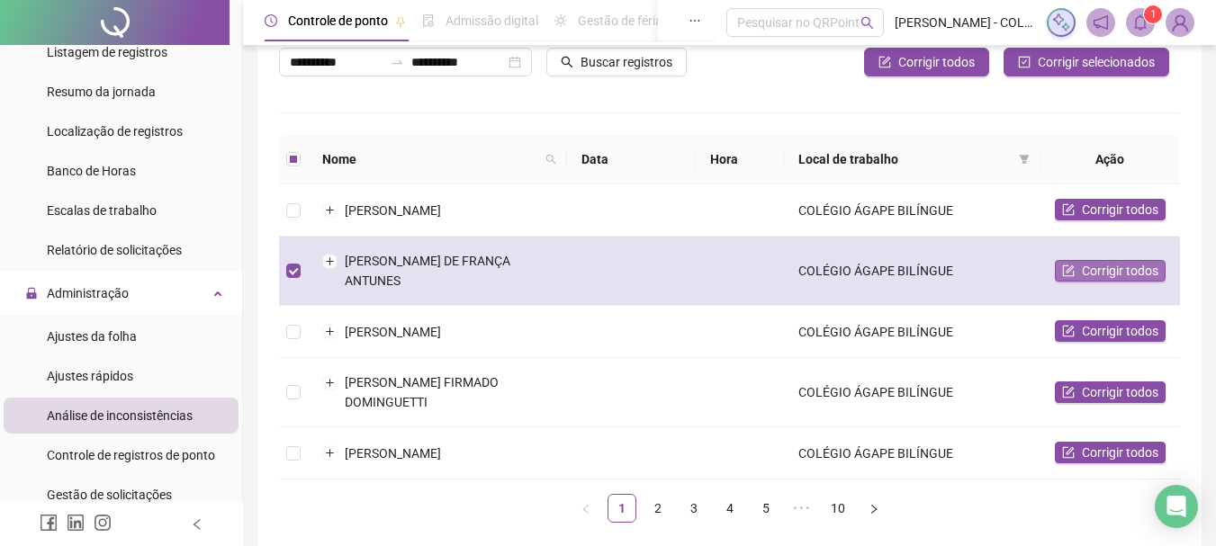
click at [1107, 268] on span "Corrigir todos" at bounding box center [1120, 271] width 76 height 20
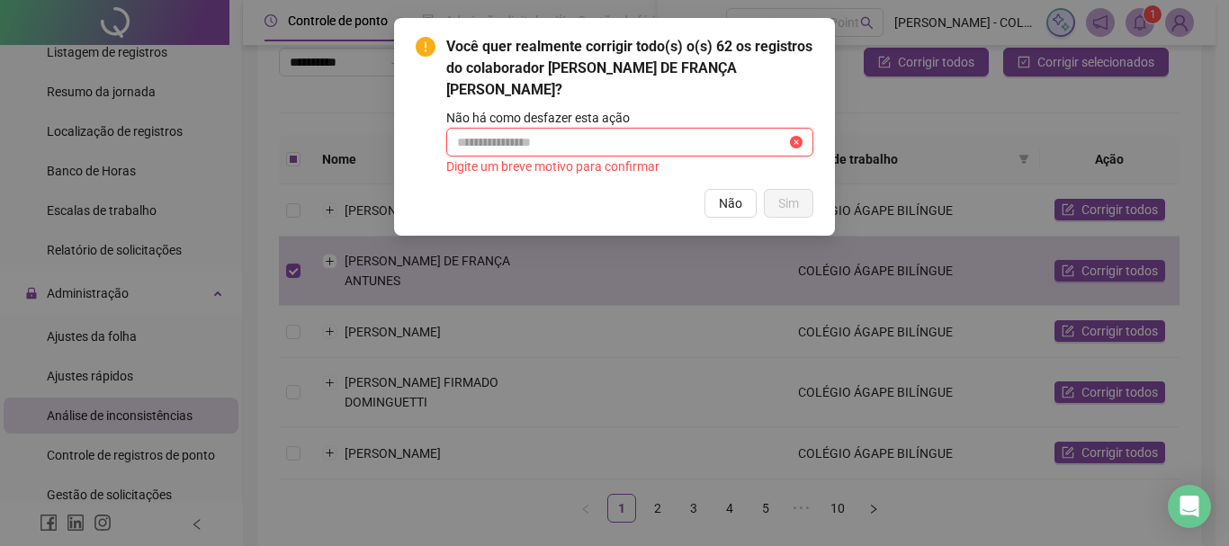
click at [728, 141] on input "text" at bounding box center [621, 142] width 329 height 20
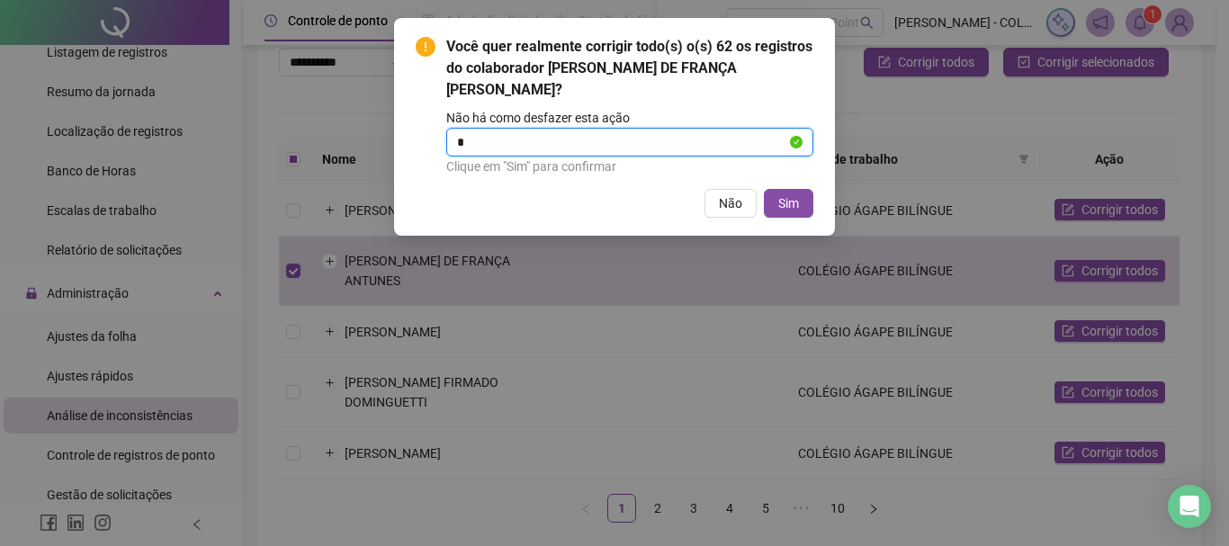
type input "*****"
click at [775, 202] on button "Sim" at bounding box center [788, 203] width 49 height 29
